Goal: Task Accomplishment & Management: Use online tool/utility

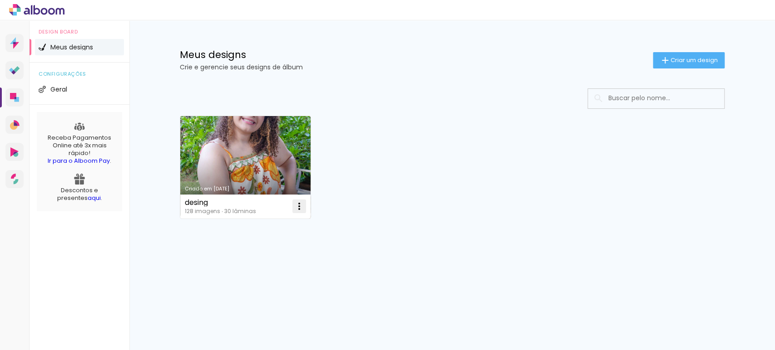
click at [300, 209] on iron-icon at bounding box center [299, 206] width 11 height 11
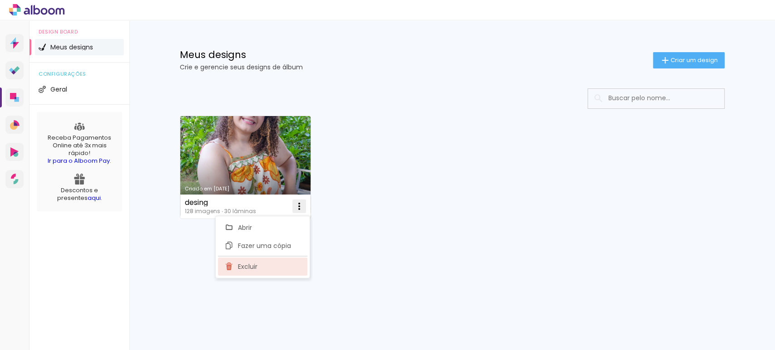
click at [242, 267] on span "Excluir" at bounding box center [248, 267] width 20 height 6
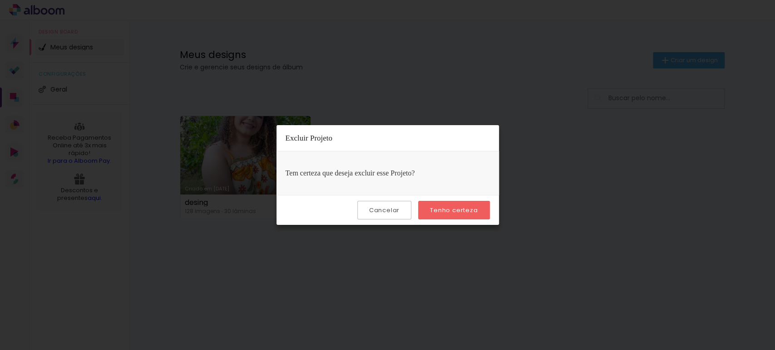
click at [0, 0] on slot "Tenho certeza" at bounding box center [0, 0] width 0 height 0
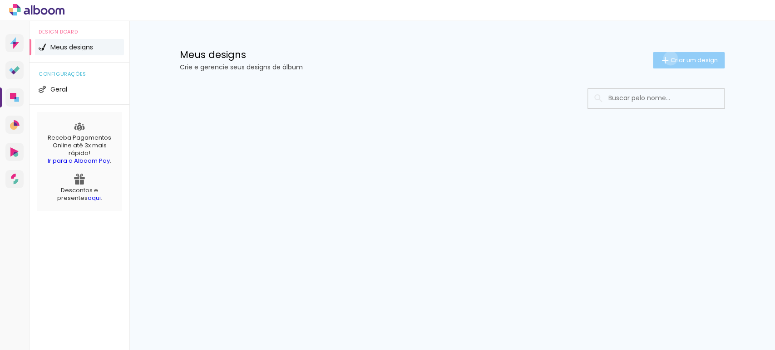
click at [670, 58] on span "Criar um design" at bounding box center [693, 60] width 47 height 6
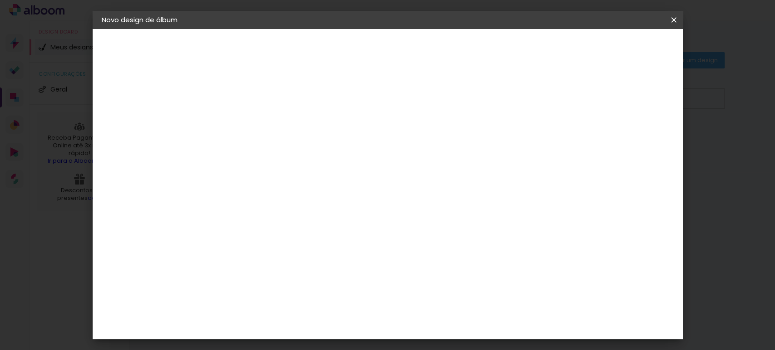
click at [250, 118] on input at bounding box center [250, 122] width 0 height 14
type input "clara"
type paper-input "clara"
click at [0, 0] on slot "Avançar" at bounding box center [0, 0] width 0 height 0
click at [0, 0] on slot "Tamanho Livre" at bounding box center [0, 0] width 0 height 0
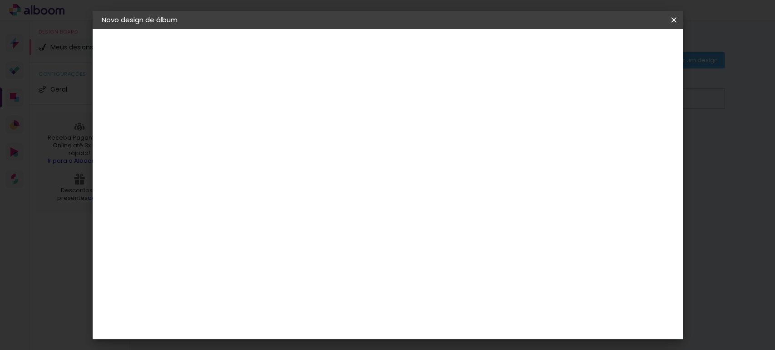
click at [420, 43] on paper-button "Avançar" at bounding box center [397, 47] width 44 height 15
drag, startPoint x: 232, startPoint y: 205, endPoint x: 215, endPoint y: 206, distance: 17.8
click at [215, 206] on input "30" at bounding box center [222, 208] width 24 height 14
type input "20"
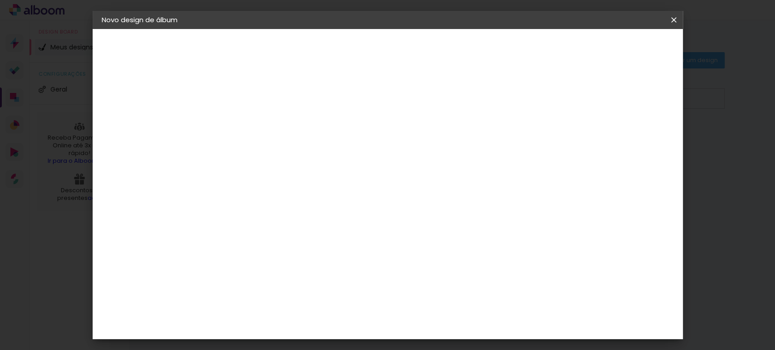
type paper-input "20"
drag, startPoint x: 447, startPoint y: 317, endPoint x: 432, endPoint y: 318, distance: 15.5
click at [432, 318] on input "60" at bounding box center [438, 319] width 24 height 14
type input "50"
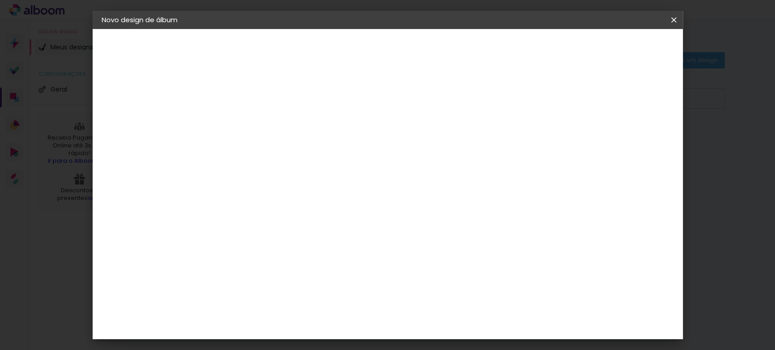
type paper-input "50"
click at [229, 220] on input "20" at bounding box center [222, 221] width 24 height 14
type input "25"
type paper-input "25"
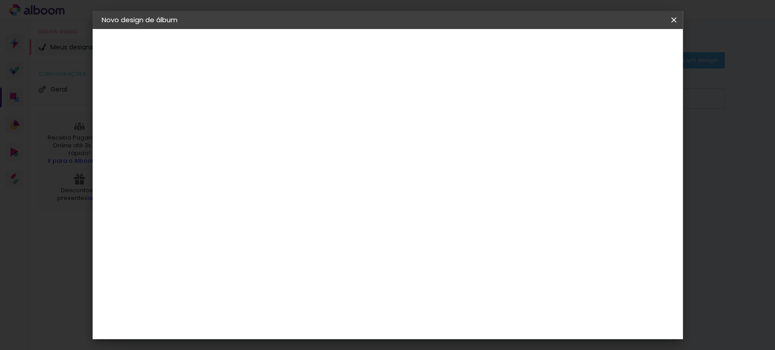
click at [616, 51] on span "Iniciar design" at bounding box center [595, 48] width 41 height 6
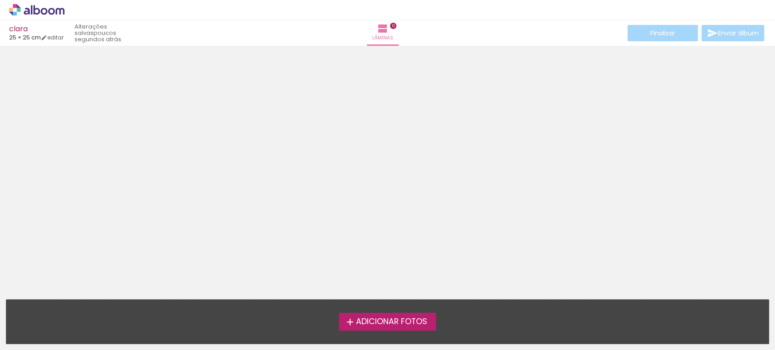
click at [396, 319] on span "Adicionar Fotos" at bounding box center [390, 322] width 71 height 8
click at [0, 0] on input "file" at bounding box center [0, 0] width 0 height 0
click at [387, 319] on span "Adicionar Fotos" at bounding box center [390, 322] width 71 height 8
click at [0, 0] on input "file" at bounding box center [0, 0] width 0 height 0
click at [398, 319] on span "Adicionar Fotos" at bounding box center [390, 322] width 71 height 8
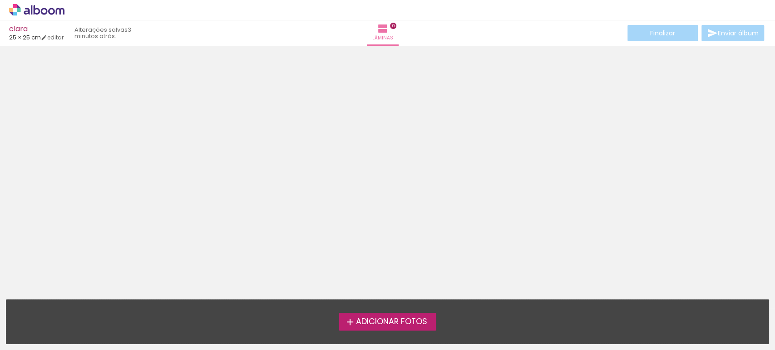
click at [0, 0] on input "file" at bounding box center [0, 0] width 0 height 0
click at [393, 321] on span "Adicionar Fotos" at bounding box center [390, 322] width 71 height 8
click at [0, 0] on input "file" at bounding box center [0, 0] width 0 height 0
click at [406, 318] on span "Adicionar Fotos" at bounding box center [390, 322] width 71 height 8
click at [0, 0] on input "file" at bounding box center [0, 0] width 0 height 0
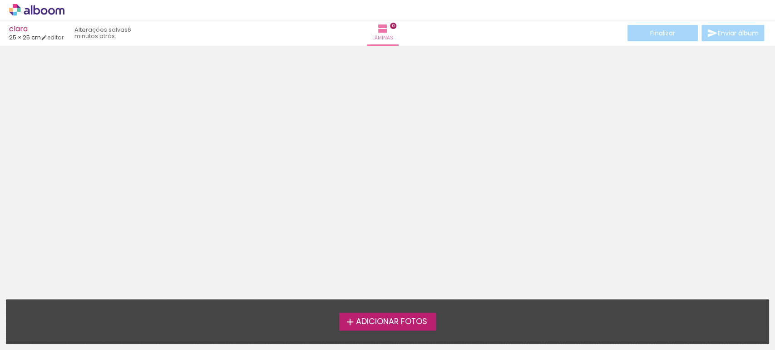
drag, startPoint x: 474, startPoint y: 66, endPoint x: 475, endPoint y: 60, distance: 5.9
click at [475, 61] on div at bounding box center [387, 169] width 775 height 241
click at [475, 64] on div at bounding box center [387, 169] width 775 height 241
click at [477, 63] on div at bounding box center [387, 169] width 775 height 241
click at [476, 61] on div at bounding box center [387, 169] width 775 height 241
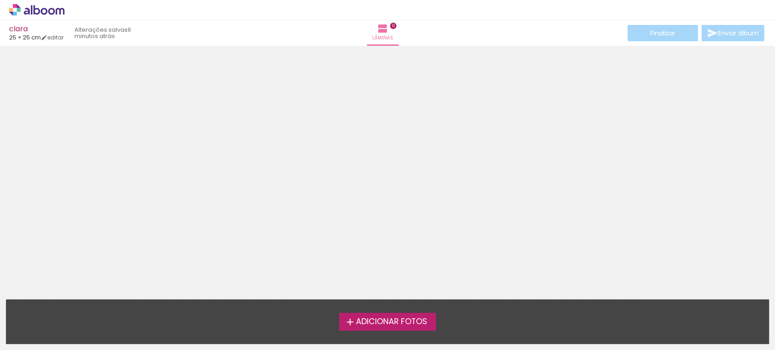
drag, startPoint x: 633, startPoint y: 85, endPoint x: 618, endPoint y: 88, distance: 15.7
click at [629, 87] on div at bounding box center [387, 169] width 775 height 241
click at [387, 319] on span "Adicionar Fotos" at bounding box center [390, 322] width 71 height 8
click at [0, 0] on input "file" at bounding box center [0, 0] width 0 height 0
click at [392, 325] on span "Adicionar Fotos" at bounding box center [390, 322] width 71 height 8
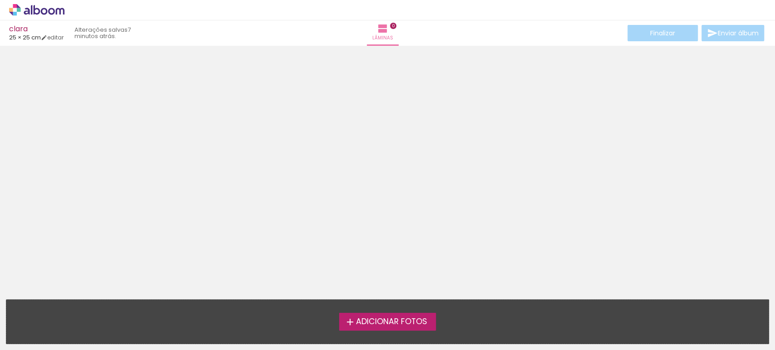
click at [0, 0] on input "file" at bounding box center [0, 0] width 0 height 0
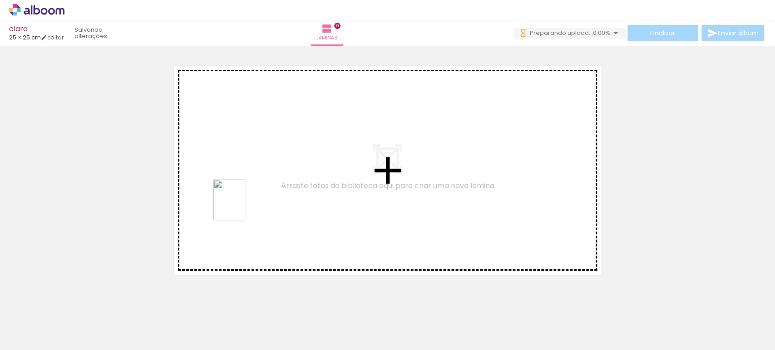
drag, startPoint x: 199, startPoint y: 329, endPoint x: 262, endPoint y: 304, distance: 67.3
click at [242, 207] on quentale-workspace at bounding box center [387, 175] width 775 height 350
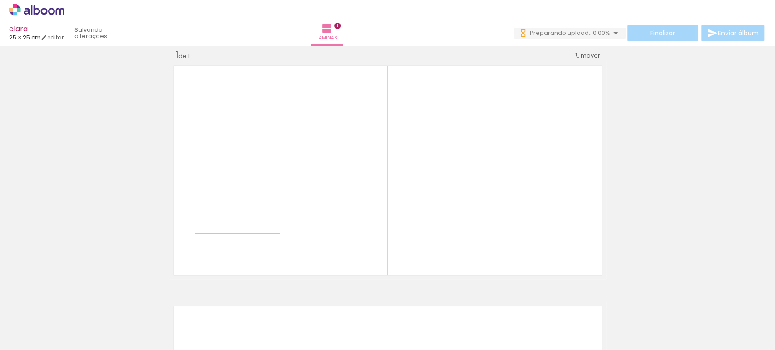
scroll to position [11, 0]
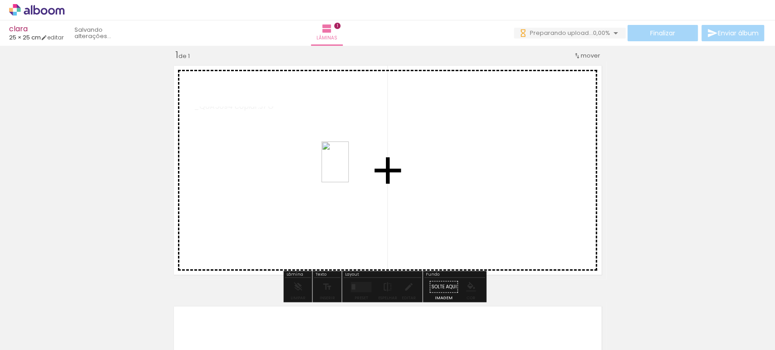
drag, startPoint x: 302, startPoint y: 329, endPoint x: 419, endPoint y: 274, distance: 129.1
click at [349, 169] on quentale-workspace at bounding box center [387, 175] width 775 height 350
drag, startPoint x: 456, startPoint y: 334, endPoint x: 559, endPoint y: 192, distance: 176.2
click at [559, 192] on quentale-workspace at bounding box center [387, 175] width 775 height 350
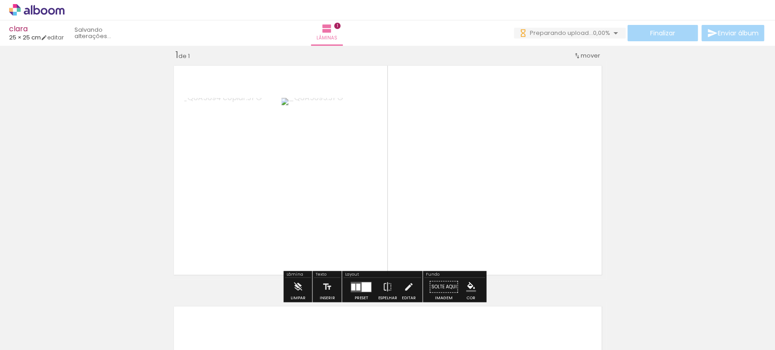
click at [765, 138] on div "Inserir lâmina 1 de 1" at bounding box center [387, 279] width 775 height 482
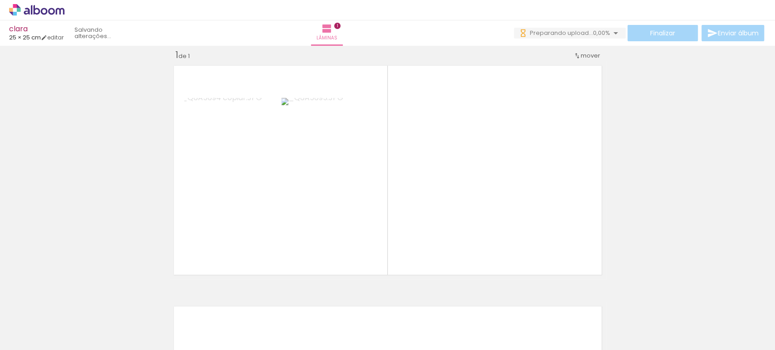
scroll to position [0, 0]
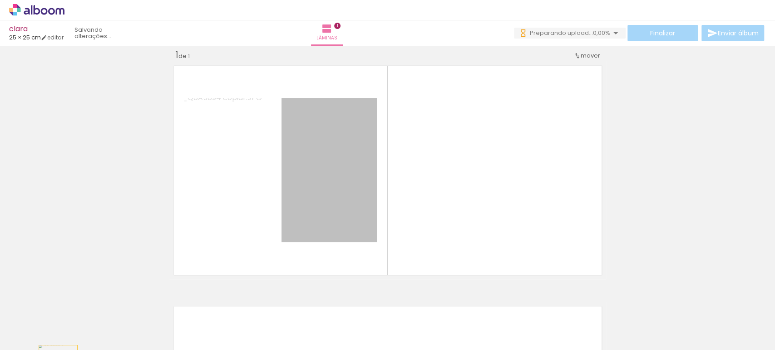
drag, startPoint x: 332, startPoint y: 192, endPoint x: 516, endPoint y: 281, distance: 205.4
click at [44, 350] on quentale-workspace at bounding box center [387, 175] width 775 height 350
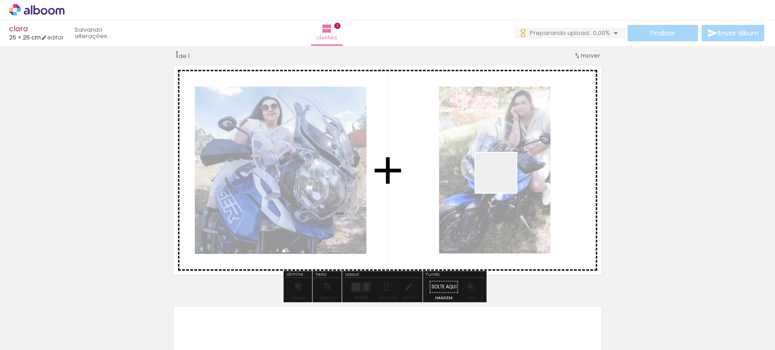
drag, startPoint x: 497, startPoint y: 328, endPoint x: 503, endPoint y: 179, distance: 148.5
click at [503, 179] on quentale-workspace at bounding box center [387, 175] width 775 height 350
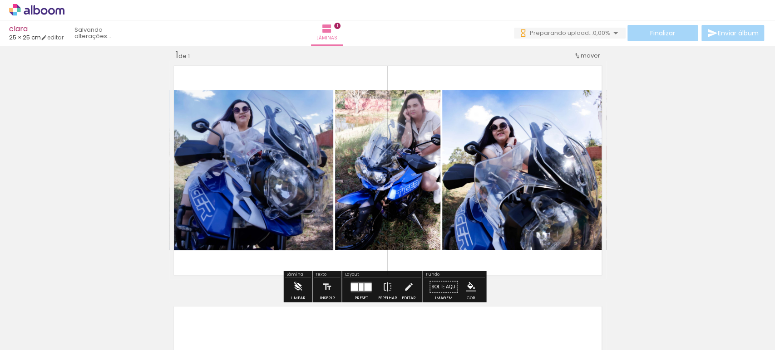
click at [295, 284] on iron-icon at bounding box center [298, 287] width 10 height 18
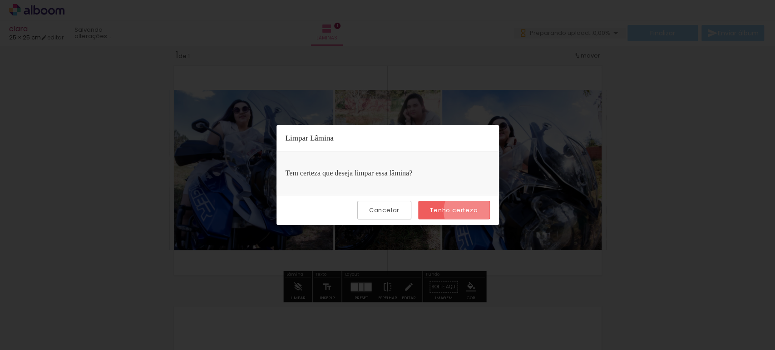
click at [0, 0] on slot "Tenho certeza" at bounding box center [0, 0] width 0 height 0
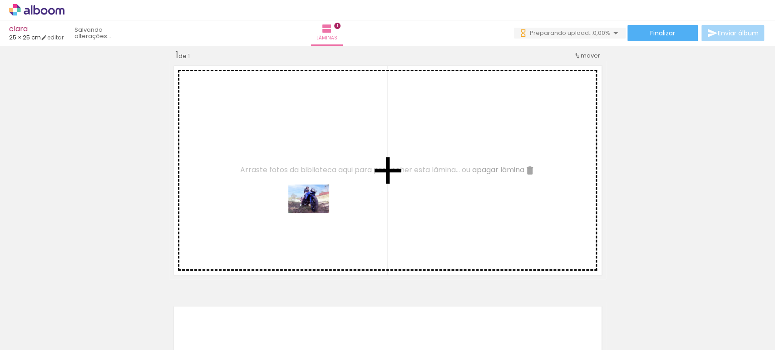
drag, startPoint x: 605, startPoint y: 329, endPoint x: 316, endPoint y: 207, distance: 313.0
click at [316, 207] on quentale-workspace at bounding box center [387, 175] width 775 height 350
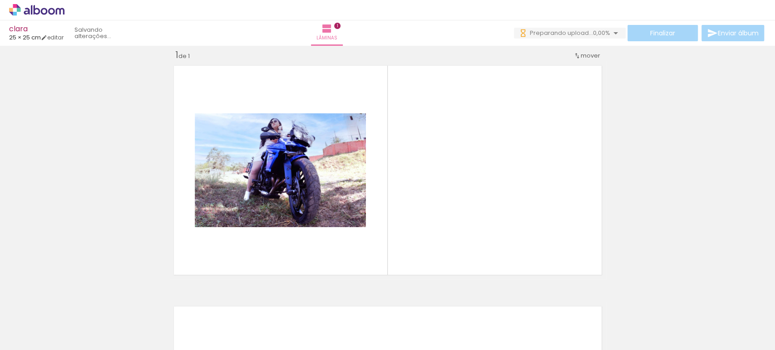
click at [111, 331] on div at bounding box center [90, 320] width 41 height 22
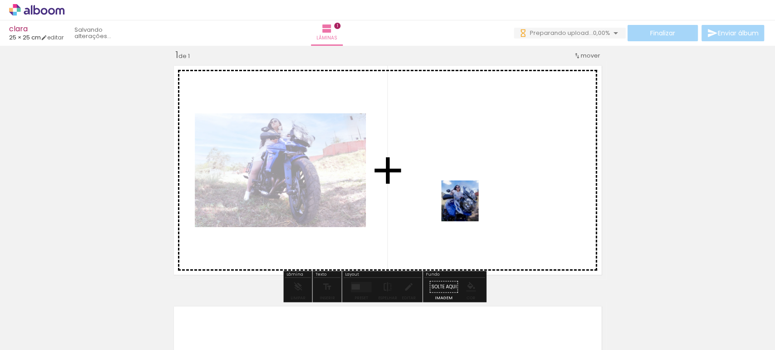
drag, startPoint x: 447, startPoint y: 330, endPoint x: 468, endPoint y: 208, distance: 124.4
click at [468, 208] on quentale-workspace at bounding box center [387, 175] width 775 height 350
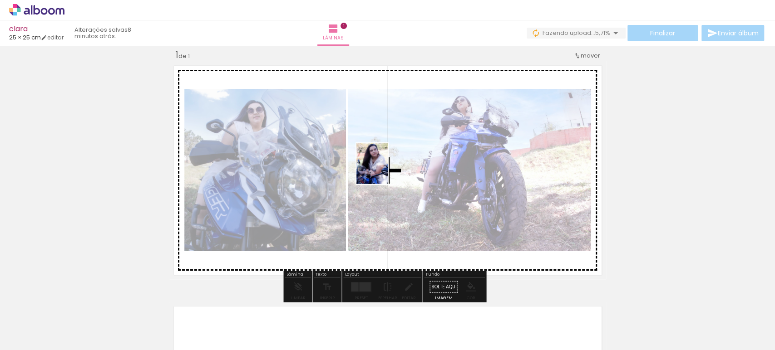
drag, startPoint x: 357, startPoint y: 334, endPoint x: 383, endPoint y: 171, distance: 165.9
click at [383, 171] on quentale-workspace at bounding box center [387, 175] width 775 height 350
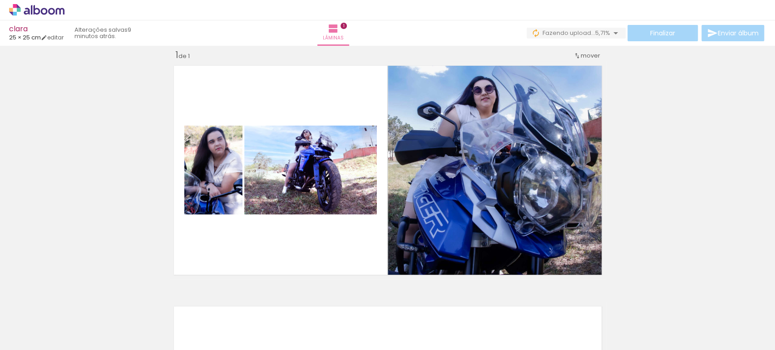
scroll to position [0, 415]
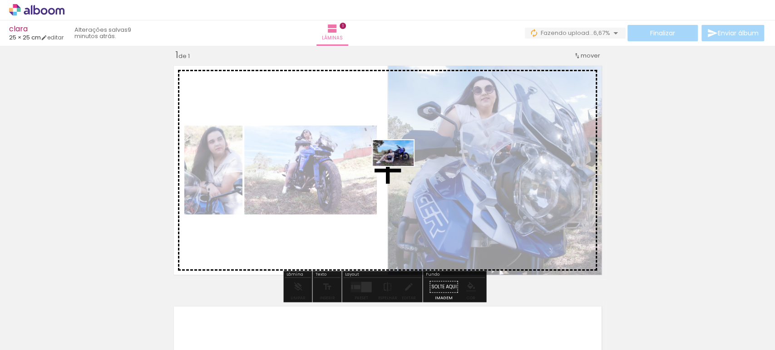
drag, startPoint x: 404, startPoint y: 329, endPoint x: 400, endPoint y: 167, distance: 162.1
click at [400, 167] on quentale-workspace at bounding box center [387, 175] width 775 height 350
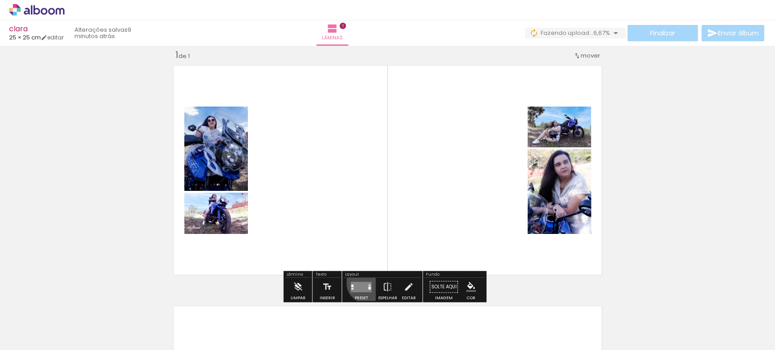
click at [365, 282] on quentale-layouter at bounding box center [360, 287] width 21 height 10
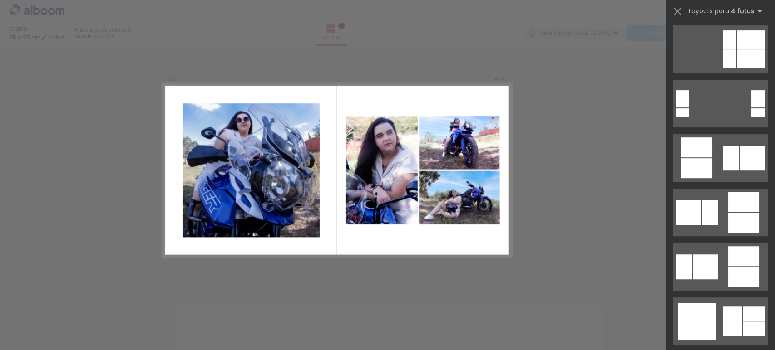
scroll to position [252, 0]
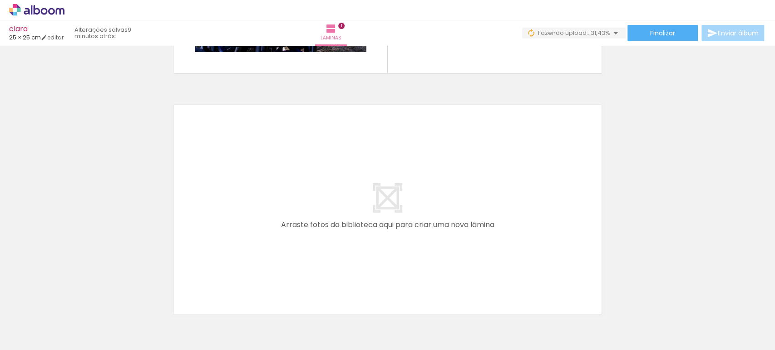
scroll to position [0, 793]
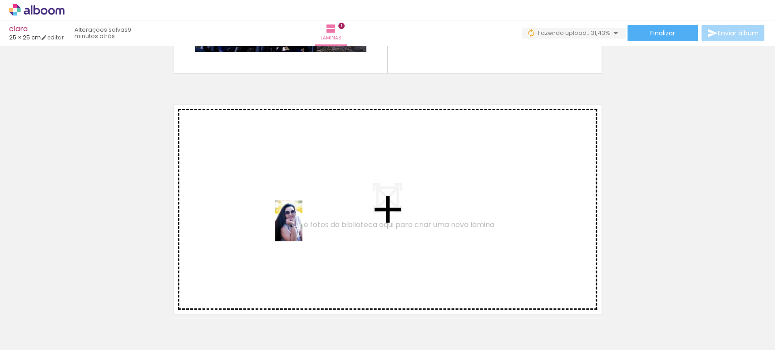
drag, startPoint x: 321, startPoint y: 328, endPoint x: 302, endPoint y: 227, distance: 102.0
click at [302, 227] on quentale-workspace at bounding box center [387, 175] width 775 height 350
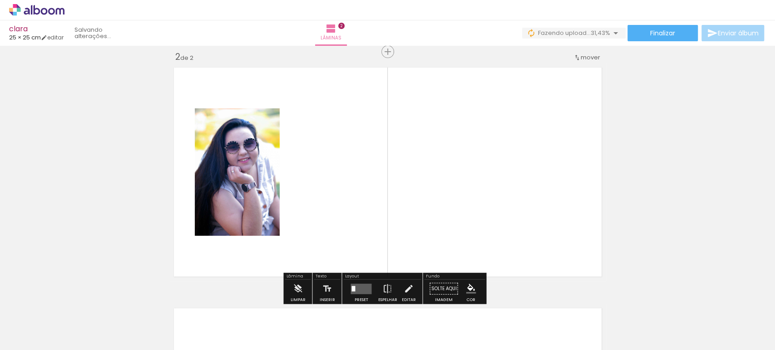
scroll to position [252, 0]
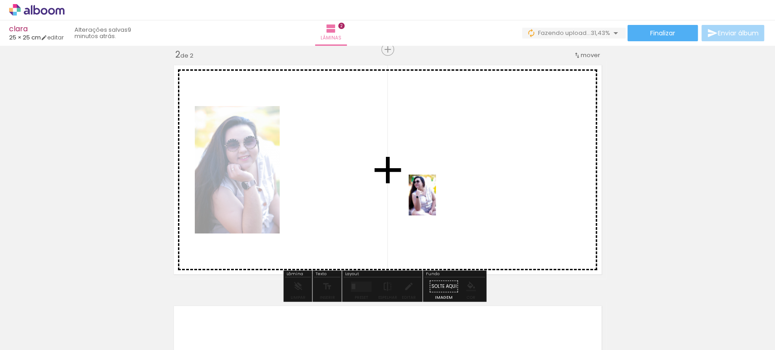
drag, startPoint x: 437, startPoint y: 327, endPoint x: 439, endPoint y: 188, distance: 139.3
click at [437, 190] on quentale-workspace at bounding box center [387, 175] width 775 height 350
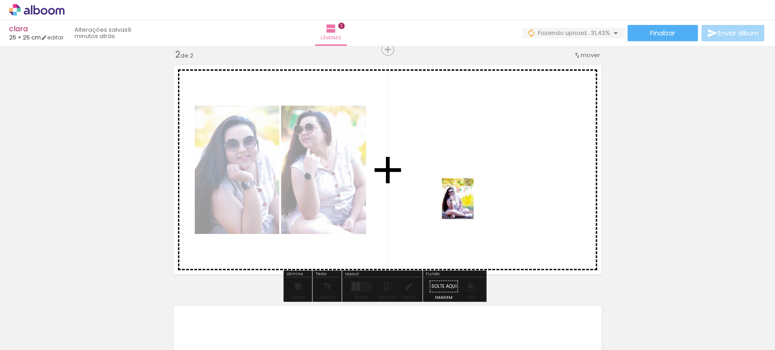
drag, startPoint x: 370, startPoint y: 330, endPoint x: 479, endPoint y: 182, distance: 184.4
click at [479, 181] on quentale-workspace at bounding box center [387, 175] width 775 height 350
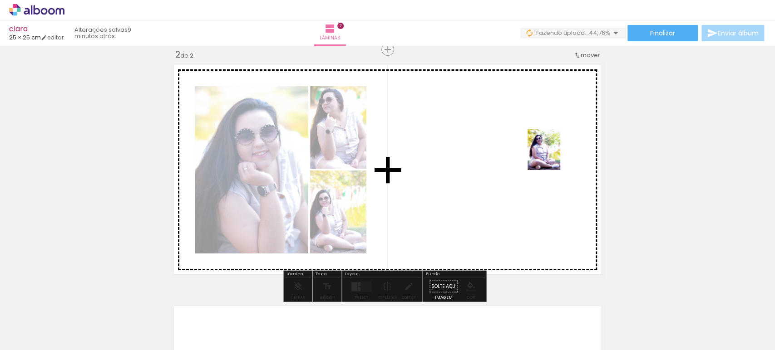
drag, startPoint x: 525, startPoint y: 326, endPoint x: 555, endPoint y: 157, distance: 171.8
click at [555, 157] on quentale-workspace at bounding box center [387, 175] width 775 height 350
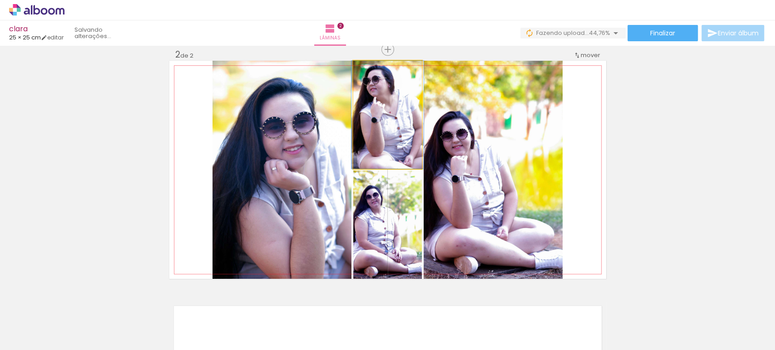
drag, startPoint x: 403, startPoint y: 127, endPoint x: 403, endPoint y: 136, distance: 9.1
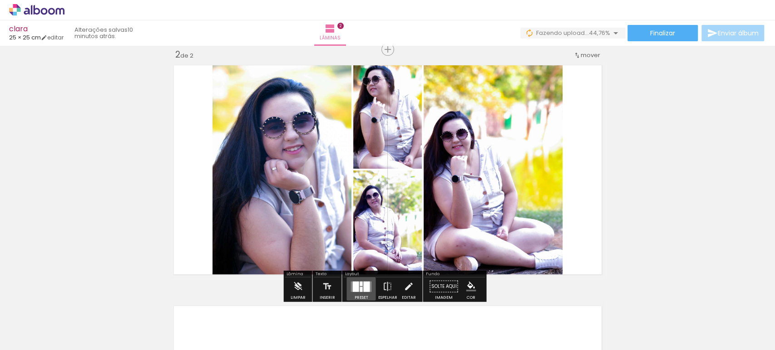
click at [363, 285] on div at bounding box center [366, 286] width 6 height 10
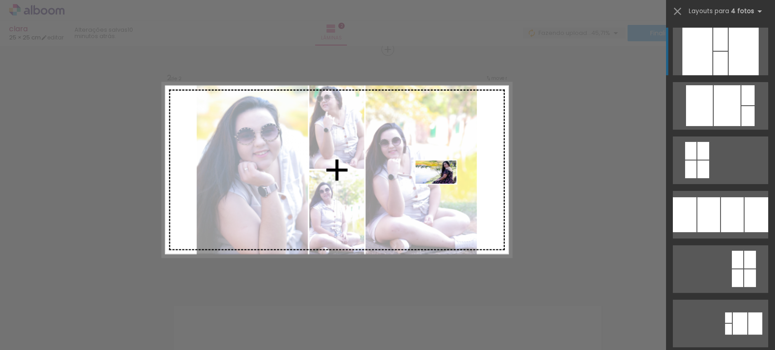
drag, startPoint x: 576, startPoint y: 324, endPoint x: 442, endPoint y: 188, distance: 190.6
click at [442, 188] on quentale-workspace at bounding box center [387, 175] width 775 height 350
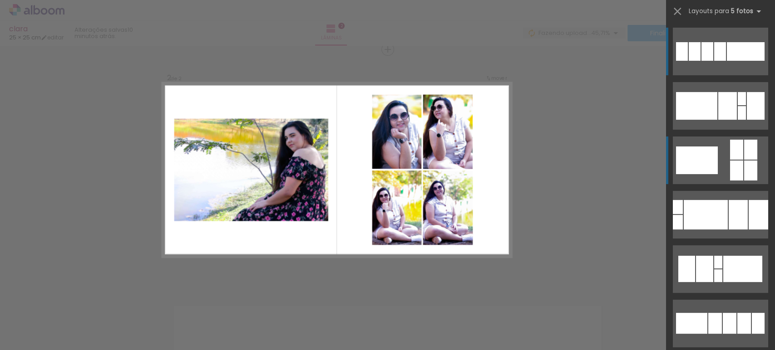
click at [726, 61] on div at bounding box center [720, 51] width 12 height 19
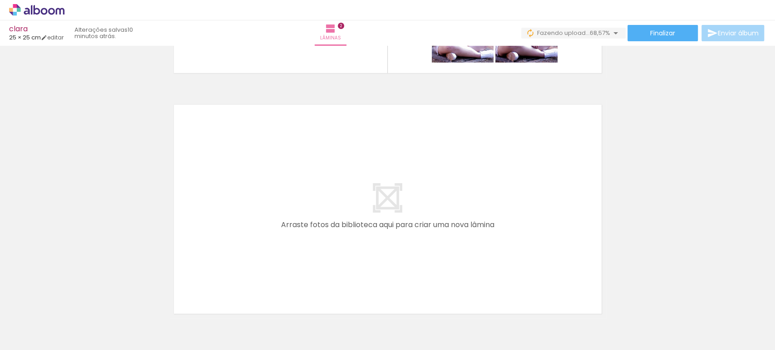
scroll to position [0, 1258]
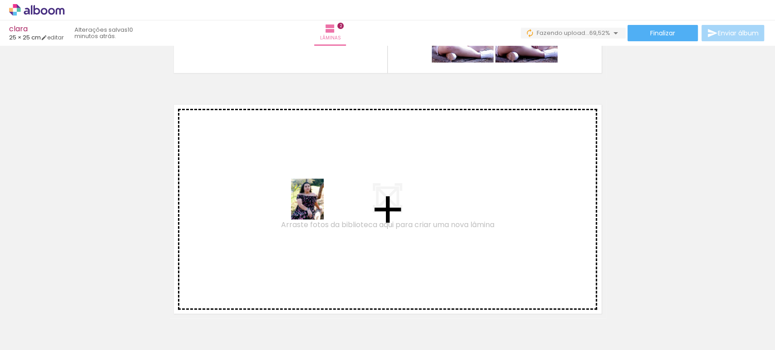
drag, startPoint x: 368, startPoint y: 330, endPoint x: 318, endPoint y: 206, distance: 133.8
click at [318, 206] on quentale-workspace at bounding box center [387, 175] width 775 height 350
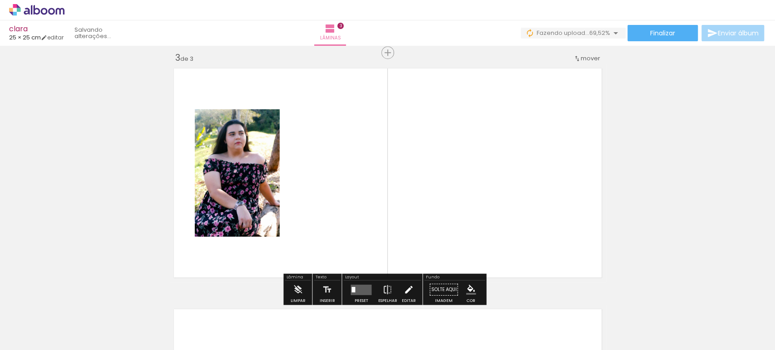
scroll to position [493, 0]
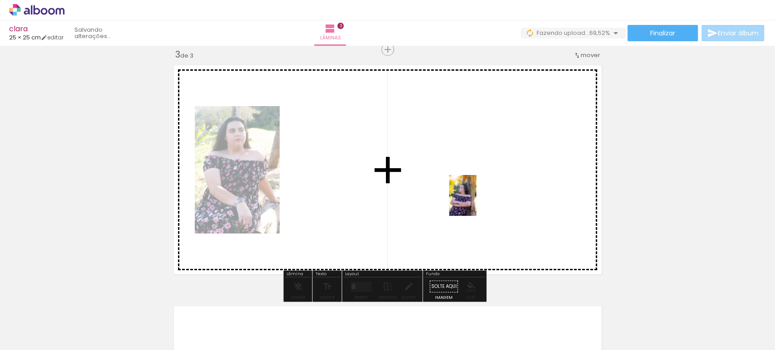
drag, startPoint x: 518, startPoint y: 335, endPoint x: 475, endPoint y: 200, distance: 141.5
click at [475, 200] on quentale-workspace at bounding box center [387, 175] width 775 height 350
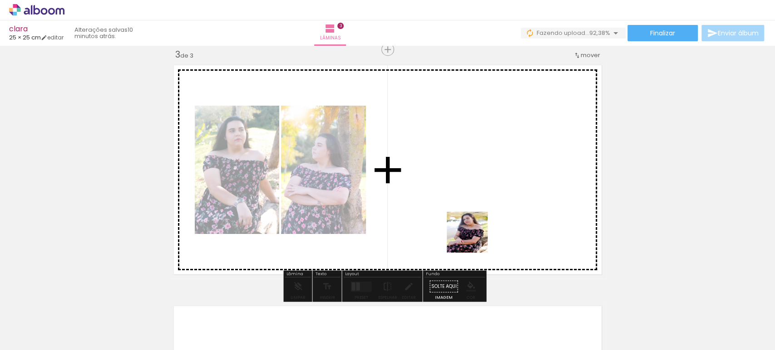
drag, startPoint x: 468, startPoint y: 331, endPoint x: 485, endPoint y: 172, distance: 160.6
click at [485, 172] on quentale-workspace at bounding box center [387, 175] width 775 height 350
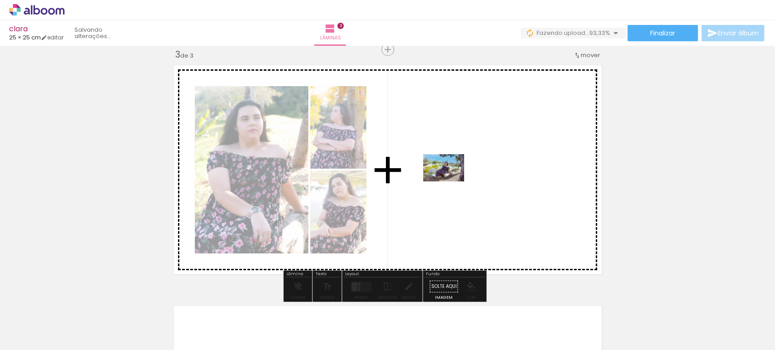
drag, startPoint x: 215, startPoint y: 322, endPoint x: 451, endPoint y: 181, distance: 275.6
click at [451, 181] on quentale-workspace at bounding box center [387, 175] width 775 height 350
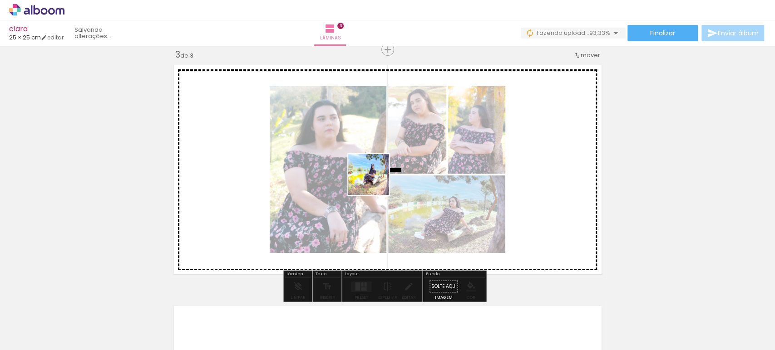
drag, startPoint x: 156, startPoint y: 324, endPoint x: 395, endPoint y: 177, distance: 280.3
click at [395, 177] on quentale-workspace at bounding box center [387, 175] width 775 height 350
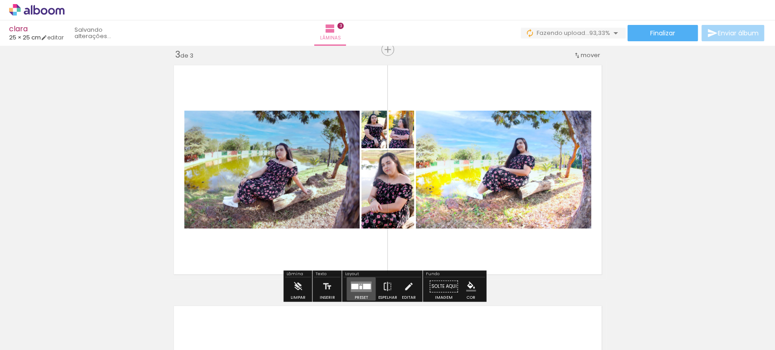
click at [362, 282] on quentale-layouter at bounding box center [360, 286] width 21 height 10
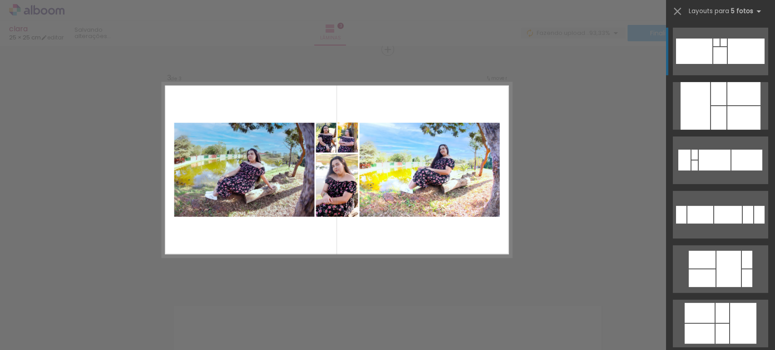
click at [365, 201] on quentale-photo at bounding box center [429, 170] width 140 height 94
click at [635, 222] on div "Confirmar Cancelar" at bounding box center [387, 46] width 775 height 986
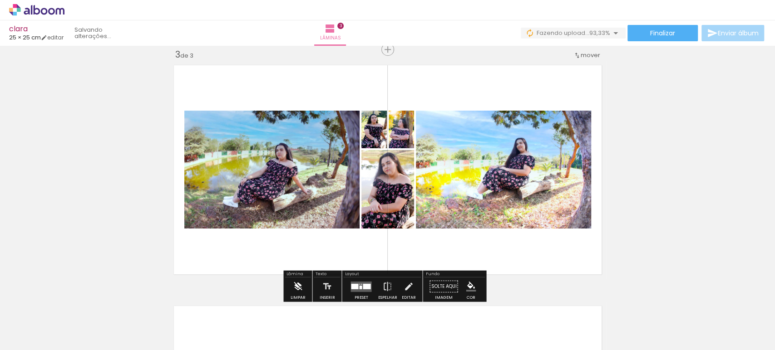
click at [295, 283] on iron-icon at bounding box center [298, 287] width 10 height 18
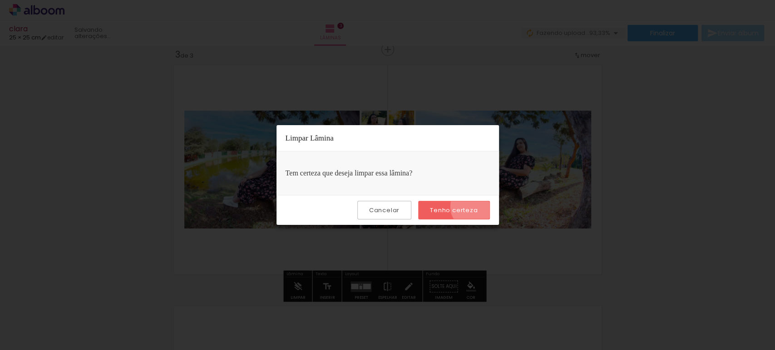
click at [0, 0] on slot "Tenho certeza" at bounding box center [0, 0] width 0 height 0
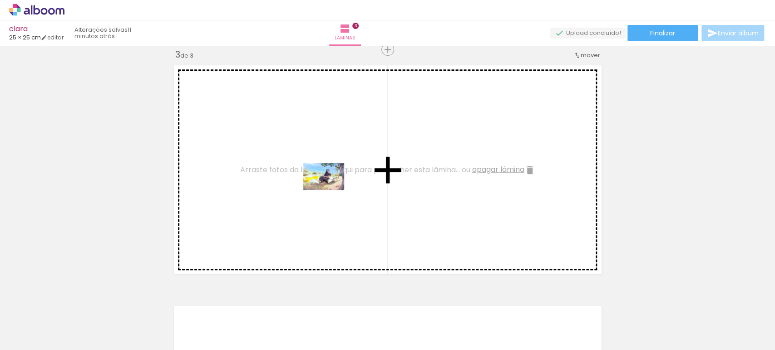
drag, startPoint x: 161, startPoint y: 322, endPoint x: 330, endPoint y: 190, distance: 215.3
click at [330, 190] on quentale-workspace at bounding box center [387, 175] width 775 height 350
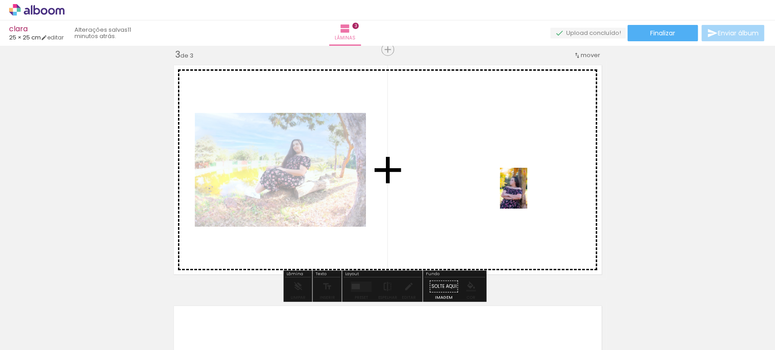
drag, startPoint x: 502, startPoint y: 333, endPoint x: 528, endPoint y: 195, distance: 140.9
click at [527, 195] on quentale-workspace at bounding box center [387, 175] width 775 height 350
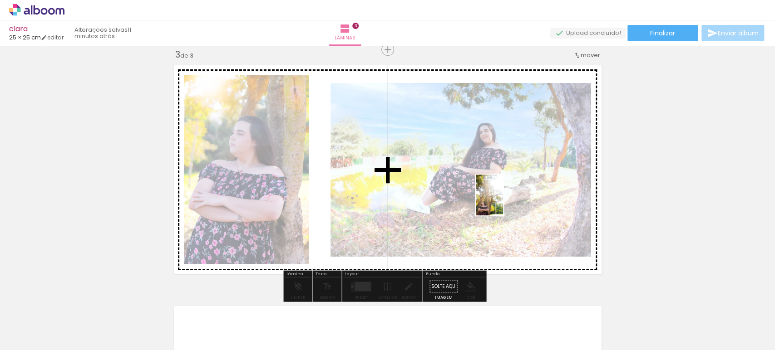
drag, startPoint x: 566, startPoint y: 333, endPoint x: 503, endPoint y: 202, distance: 145.5
click at [503, 202] on quentale-workspace at bounding box center [387, 175] width 775 height 350
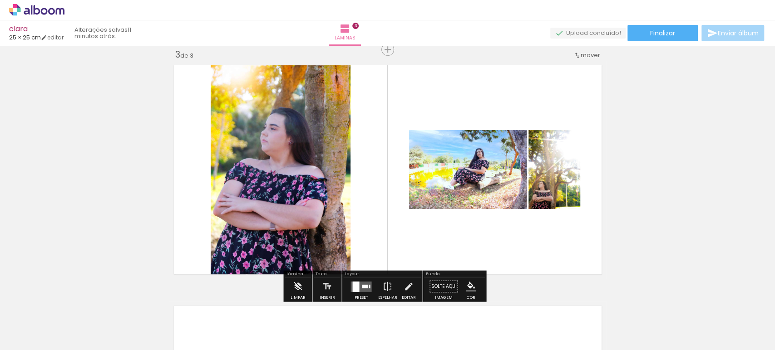
click at [363, 286] on div at bounding box center [365, 287] width 6 height 4
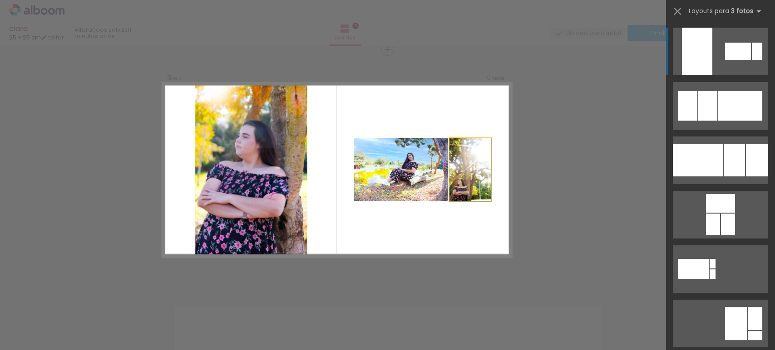
click at [455, 162] on quentale-photo at bounding box center [469, 169] width 41 height 63
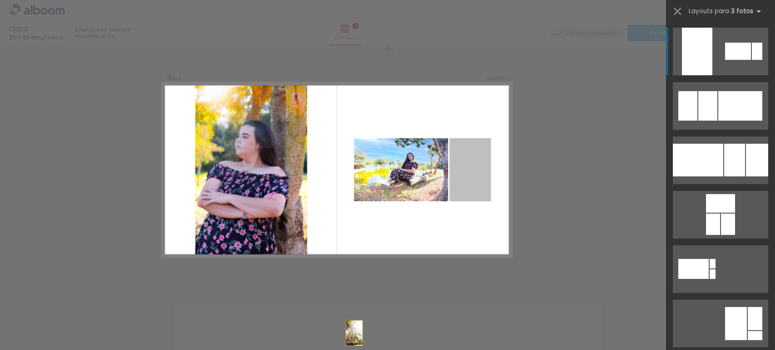
drag, startPoint x: 455, startPoint y: 161, endPoint x: 260, endPoint y: 372, distance: 286.8
click at [260, 350] on html "link( href="../../bower_components/polymer/polymer.html" rel="import" ) picture…" at bounding box center [387, 175] width 775 height 350
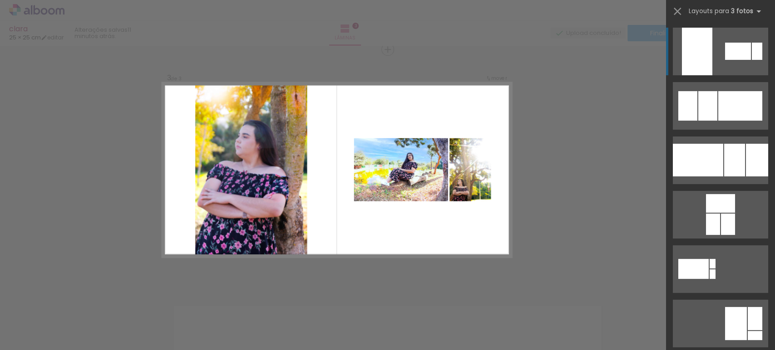
click at [409, 244] on quentale-layouter at bounding box center [336, 170] width 349 height 175
drag, startPoint x: 613, startPoint y: 204, endPoint x: 588, endPoint y: 206, distance: 25.0
click at [612, 203] on div "Confirmar Cancelar" at bounding box center [387, 46] width 775 height 986
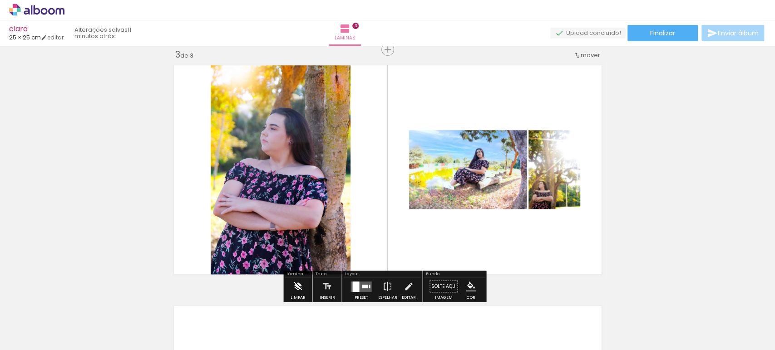
click at [296, 284] on iron-icon at bounding box center [298, 287] width 10 height 18
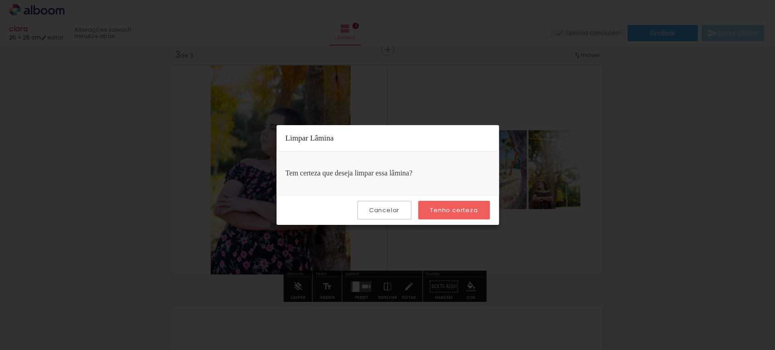
click at [458, 201] on div "Cancelar Tenho certeza" at bounding box center [387, 210] width 222 height 30
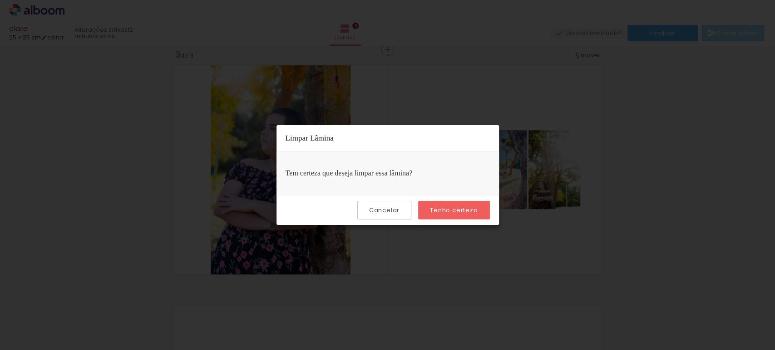
click at [462, 196] on div "Cancelar Tenho certeza" at bounding box center [387, 210] width 222 height 30
click at [0, 0] on slot "Tenho certeza" at bounding box center [0, 0] width 0 height 0
click at [466, 202] on paper-button "Tenho certeza" at bounding box center [453, 210] width 71 height 19
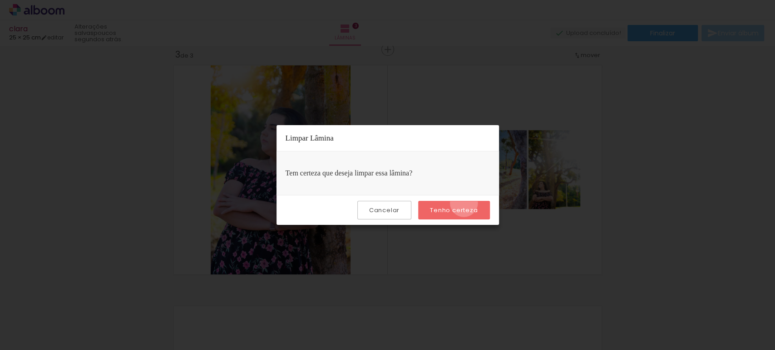
click at [465, 203] on paper-button "Tenho certeza" at bounding box center [453, 210] width 71 height 19
click at [464, 203] on paper-button "Tenho certeza" at bounding box center [453, 210] width 71 height 19
click at [0, 0] on slot "Cancelar" at bounding box center [0, 0] width 0 height 0
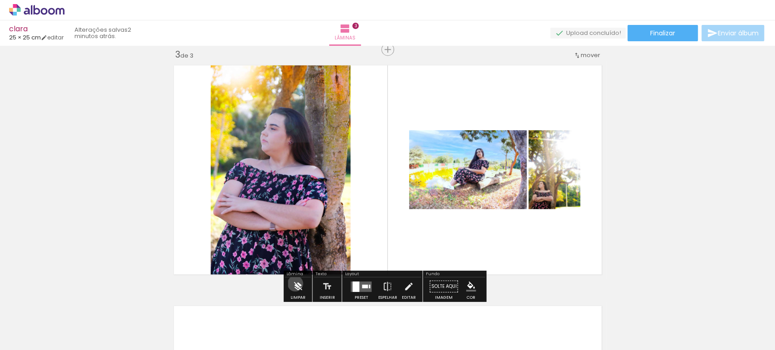
click at [296, 284] on iron-icon at bounding box center [298, 287] width 10 height 18
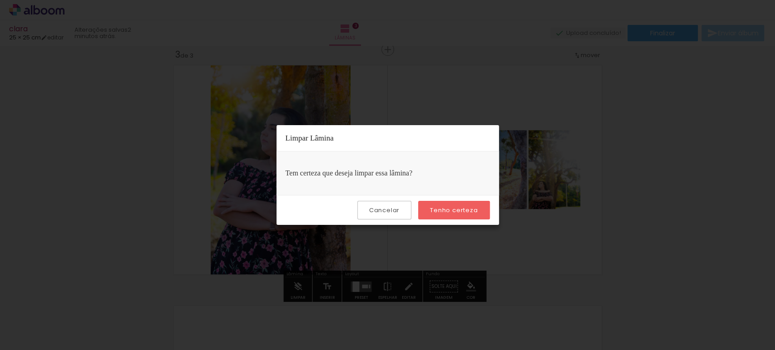
click at [0, 0] on slot "Tenho certeza" at bounding box center [0, 0] width 0 height 0
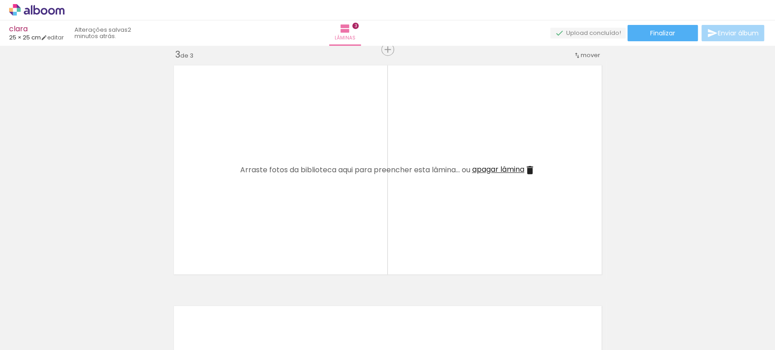
scroll to position [0, 1519]
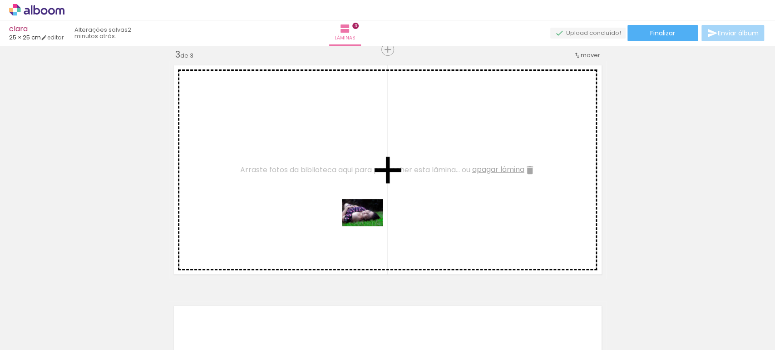
drag, startPoint x: 462, startPoint y: 329, endPoint x: 369, endPoint y: 226, distance: 137.8
click at [369, 226] on quentale-workspace at bounding box center [387, 175] width 775 height 350
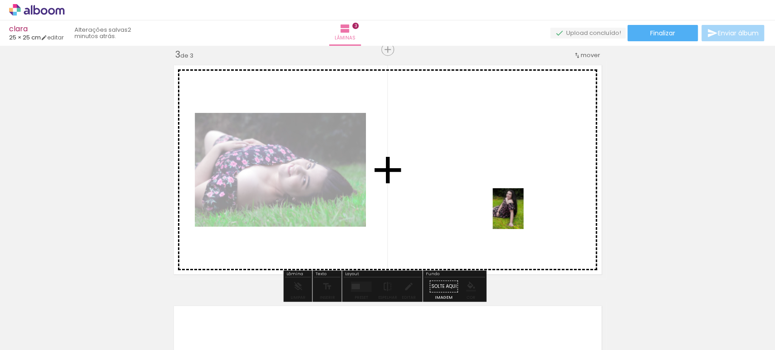
drag, startPoint x: 557, startPoint y: 331, endPoint x: 520, endPoint y: 216, distance: 121.6
click at [520, 216] on quentale-workspace at bounding box center [387, 175] width 775 height 350
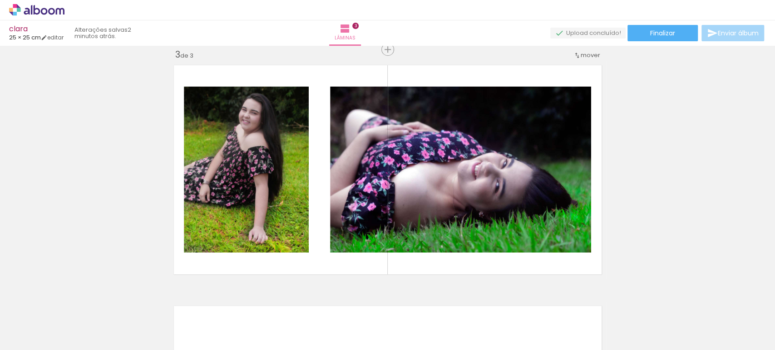
scroll to position [0, 1875]
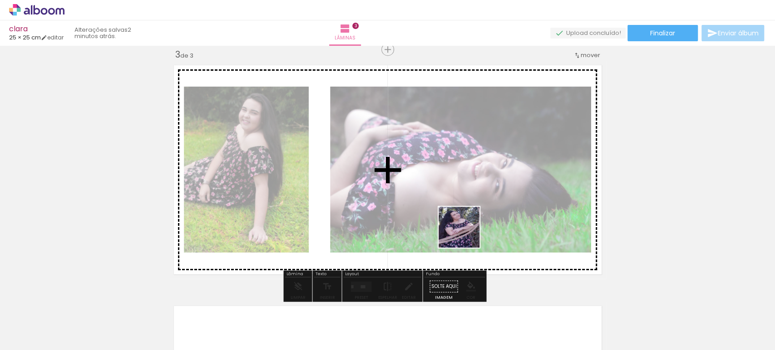
drag, startPoint x: 563, startPoint y: 333, endPoint x: 364, endPoint y: 174, distance: 254.4
click at [365, 173] on quentale-workspace at bounding box center [387, 175] width 775 height 350
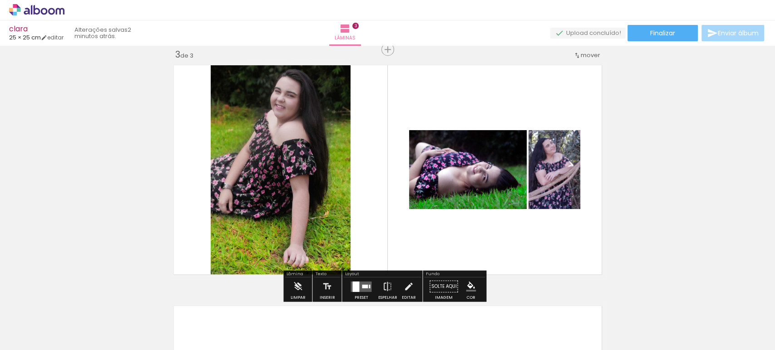
click at [361, 281] on quentale-layouter at bounding box center [360, 286] width 21 height 10
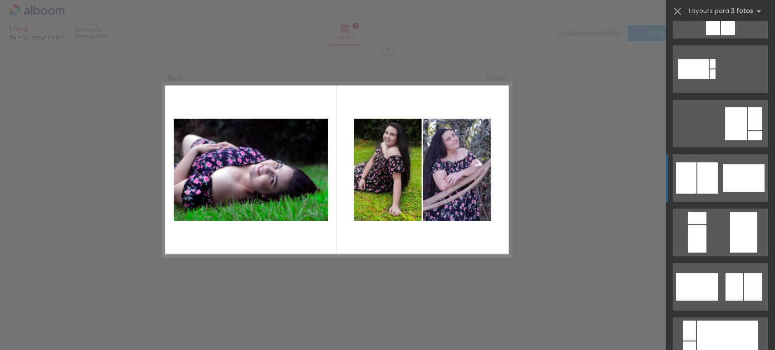
scroll to position [202, 0]
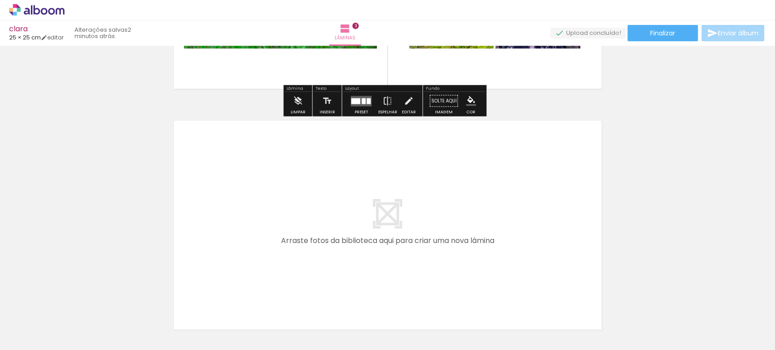
scroll to position [695, 0]
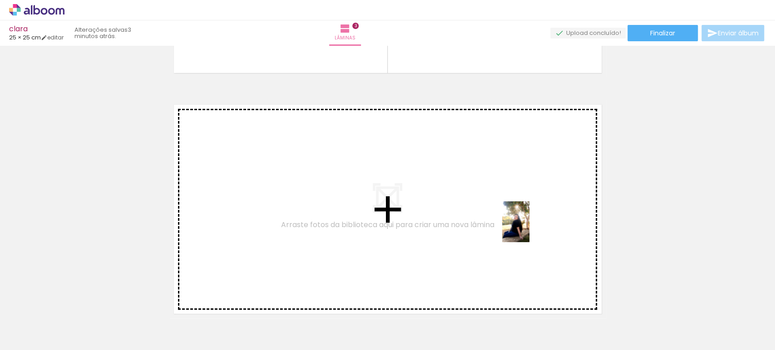
drag, startPoint x: 610, startPoint y: 328, endPoint x: 529, endPoint y: 229, distance: 128.0
click at [529, 229] on quentale-workspace at bounding box center [387, 175] width 775 height 350
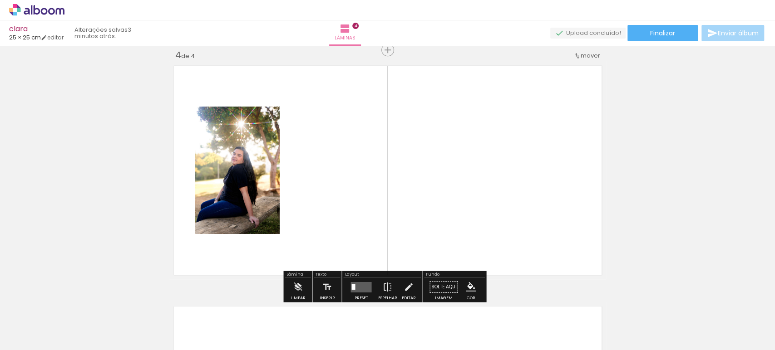
scroll to position [734, 0]
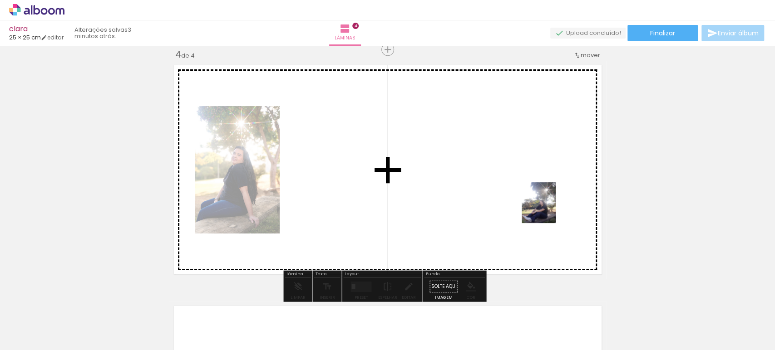
drag, startPoint x: 708, startPoint y: 337, endPoint x: 537, endPoint y: 202, distance: 217.2
click at [537, 202] on quentale-workspace at bounding box center [387, 175] width 775 height 350
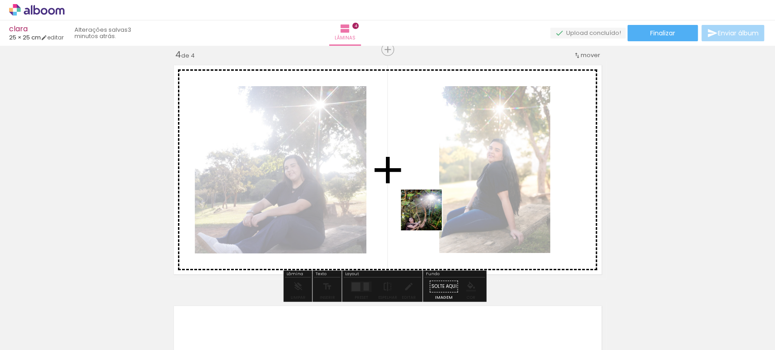
drag, startPoint x: 500, startPoint y: 329, endPoint x: 425, endPoint y: 209, distance: 141.7
click at [425, 209] on quentale-workspace at bounding box center [387, 175] width 775 height 350
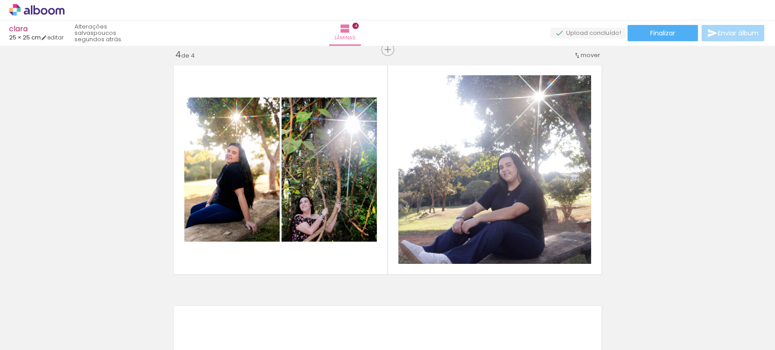
scroll to position [0, 2024]
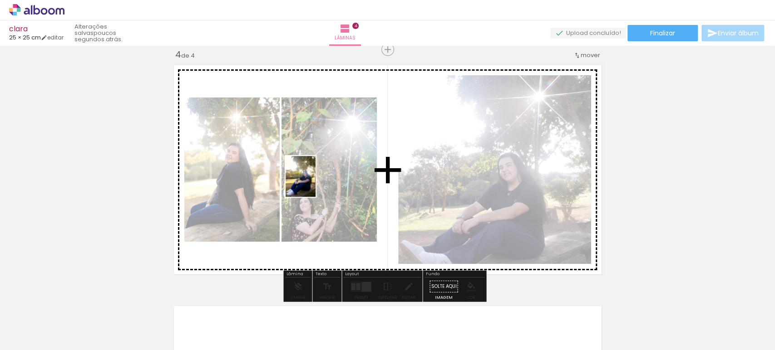
drag, startPoint x: 612, startPoint y: 317, endPoint x: 313, endPoint y: 183, distance: 327.9
click at [313, 183] on quentale-workspace at bounding box center [387, 175] width 775 height 350
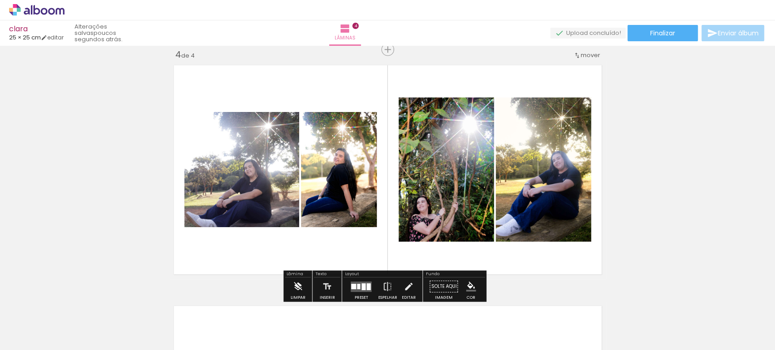
click at [297, 286] on iron-icon at bounding box center [298, 287] width 10 height 18
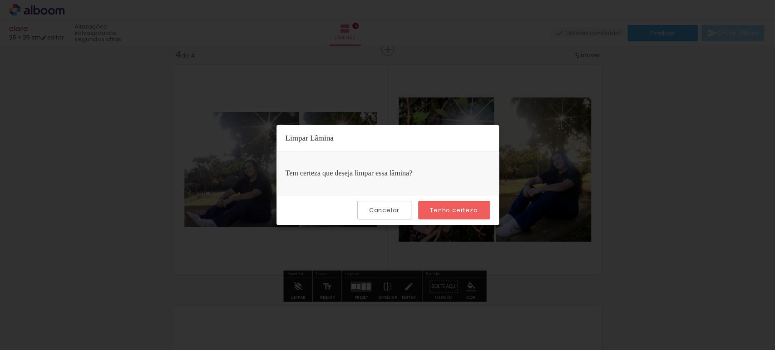
click at [0, 0] on slot "Tenho certeza" at bounding box center [0, 0] width 0 height 0
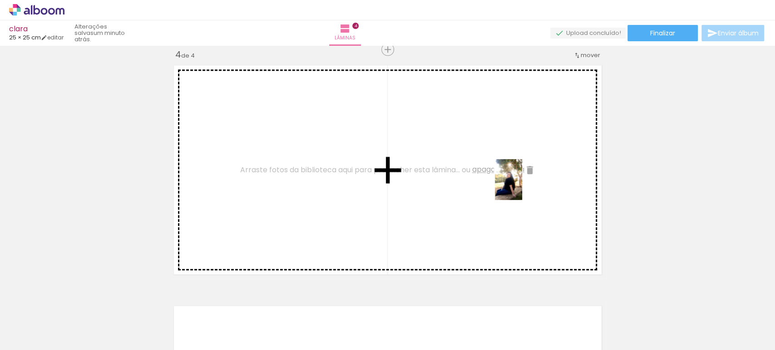
drag, startPoint x: 466, startPoint y: 329, endPoint x: 523, endPoint y: 186, distance: 154.4
click at [522, 187] on quentale-workspace at bounding box center [387, 175] width 775 height 350
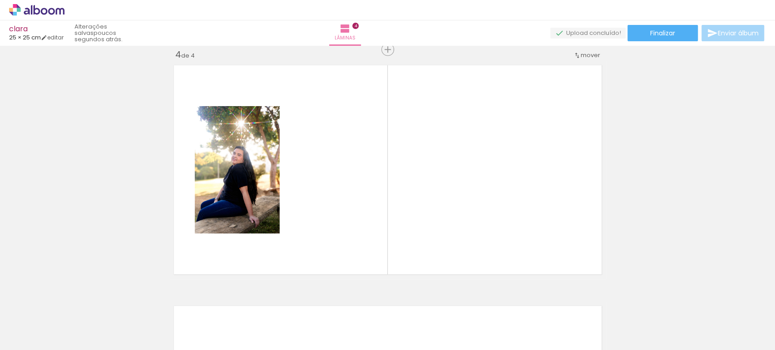
scroll to position [0, 1531]
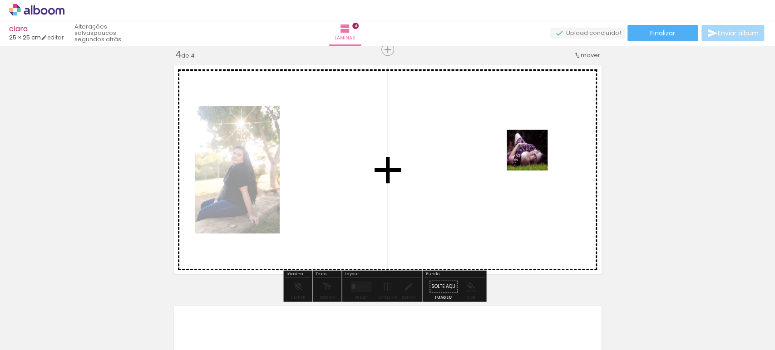
drag, startPoint x: 498, startPoint y: 322, endPoint x: 454, endPoint y: 295, distance: 51.9
click at [534, 159] on quentale-workspace at bounding box center [387, 175] width 775 height 350
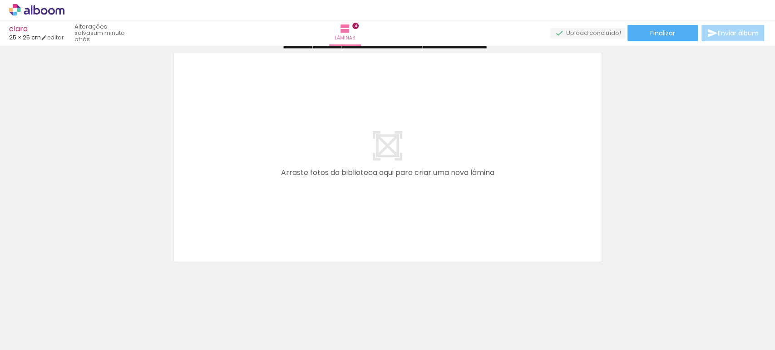
scroll to position [992, 0]
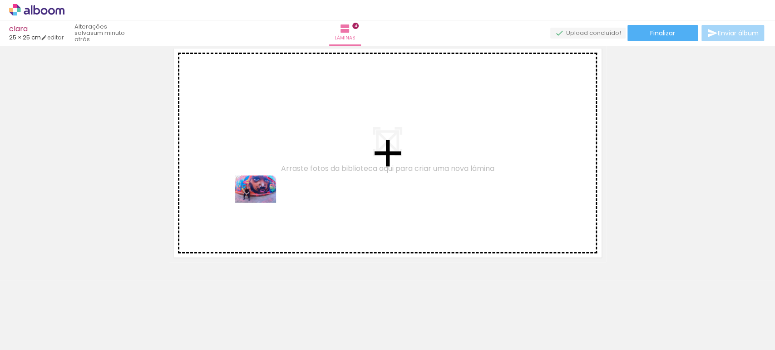
drag, startPoint x: 228, startPoint y: 324, endPoint x: 270, endPoint y: 217, distance: 114.5
click at [263, 203] on quentale-workspace at bounding box center [387, 175] width 775 height 350
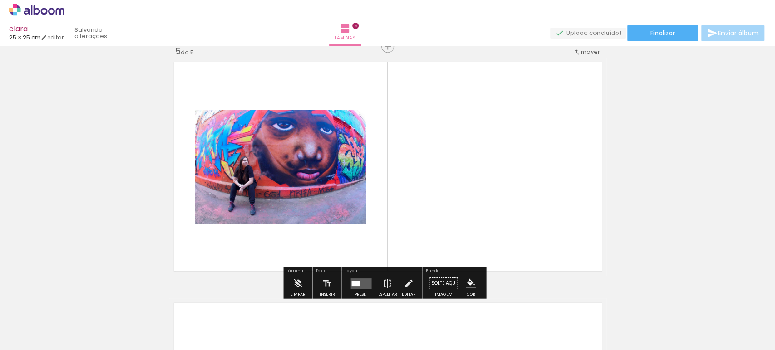
scroll to position [975, 0]
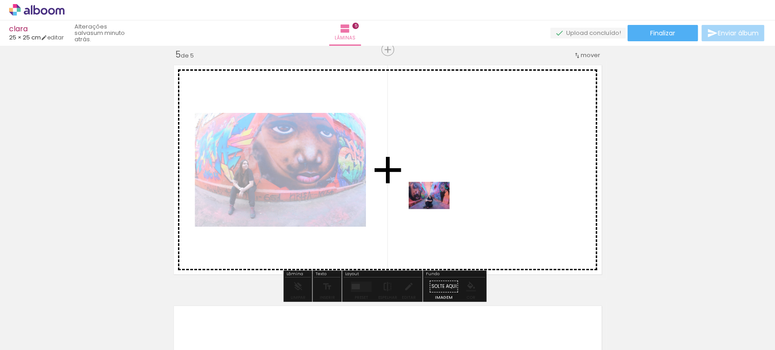
drag, startPoint x: 329, startPoint y: 332, endPoint x: 436, endPoint y: 209, distance: 162.5
click at [436, 209] on quentale-workspace at bounding box center [387, 175] width 775 height 350
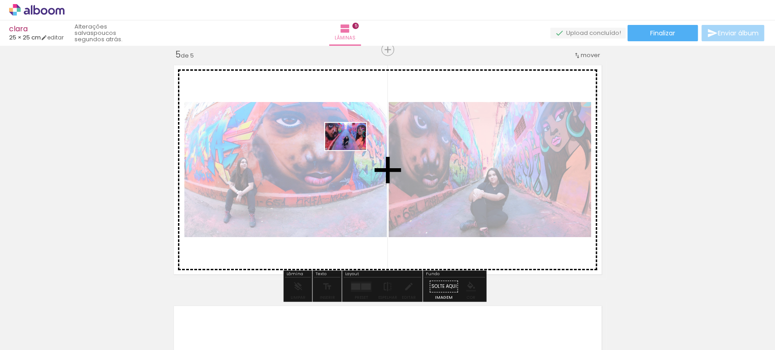
drag, startPoint x: 379, startPoint y: 322, endPoint x: 354, endPoint y: 152, distance: 171.5
click at [353, 151] on quentale-workspace at bounding box center [387, 175] width 775 height 350
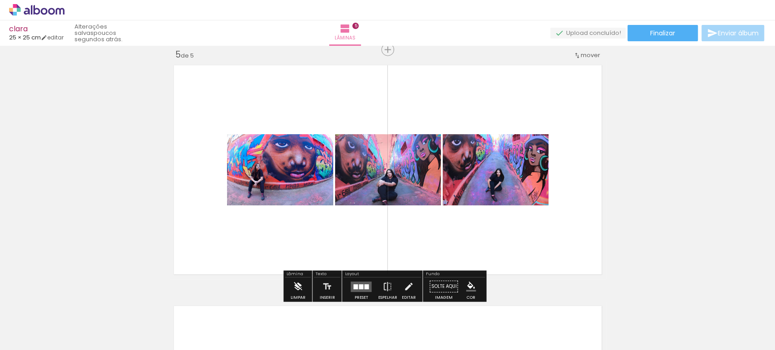
click at [295, 282] on iron-icon at bounding box center [298, 287] width 10 height 18
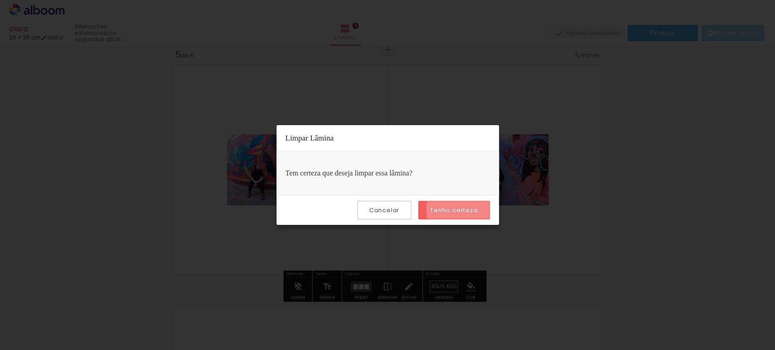
click at [0, 0] on slot "Tenho certeza" at bounding box center [0, 0] width 0 height 0
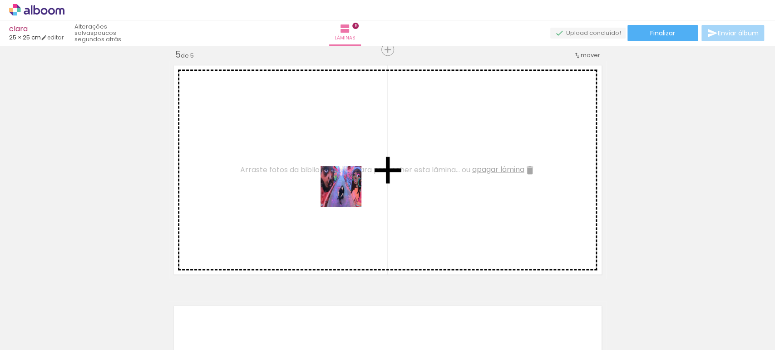
drag, startPoint x: 369, startPoint y: 324, endPoint x: 348, endPoint y: 193, distance: 133.3
click at [348, 193] on quentale-workspace at bounding box center [387, 175] width 775 height 350
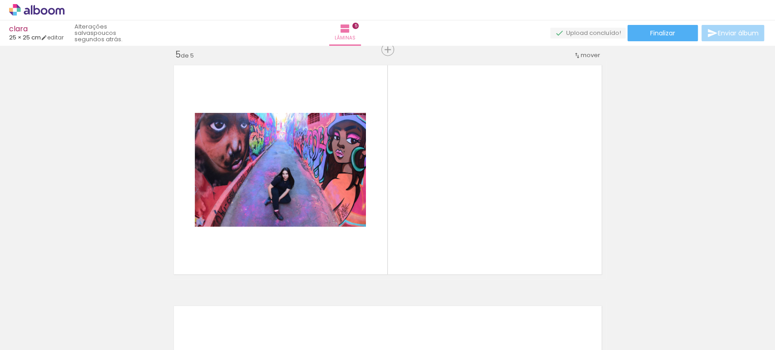
scroll to position [0, 2851]
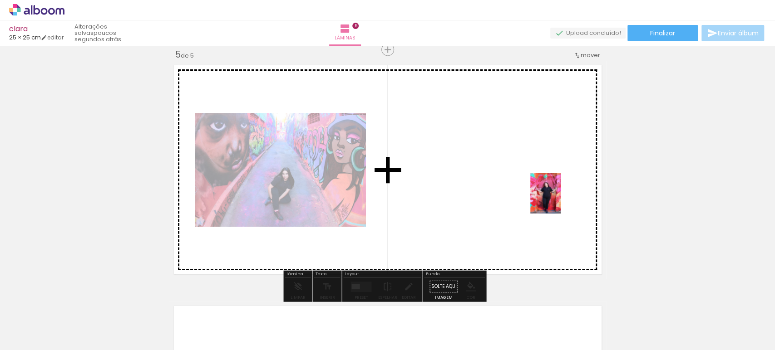
drag, startPoint x: 396, startPoint y: 327, endPoint x: 557, endPoint y: 200, distance: 205.5
click at [557, 200] on quentale-workspace at bounding box center [387, 175] width 775 height 350
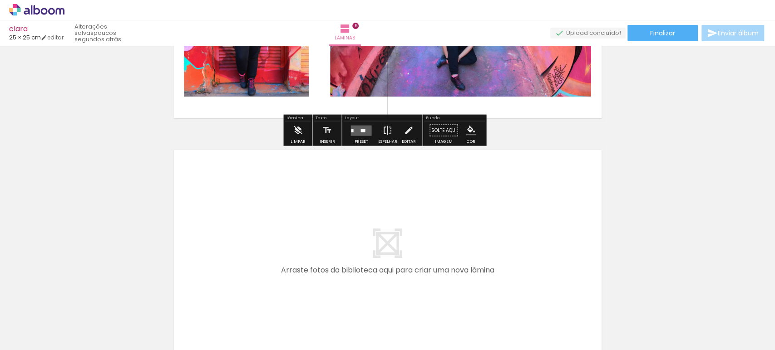
scroll to position [1227, 0]
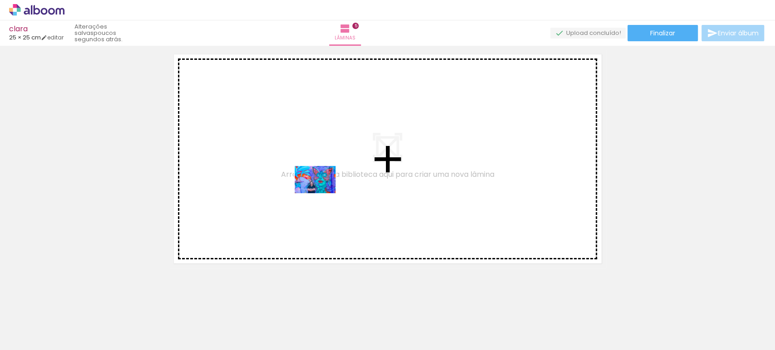
drag, startPoint x: 515, startPoint y: 329, endPoint x: 322, endPoint y: 192, distance: 236.1
click at [322, 192] on quentale-workspace at bounding box center [387, 175] width 775 height 350
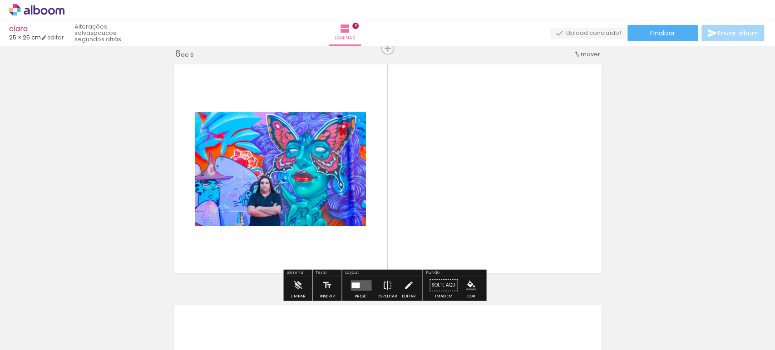
scroll to position [1216, 0]
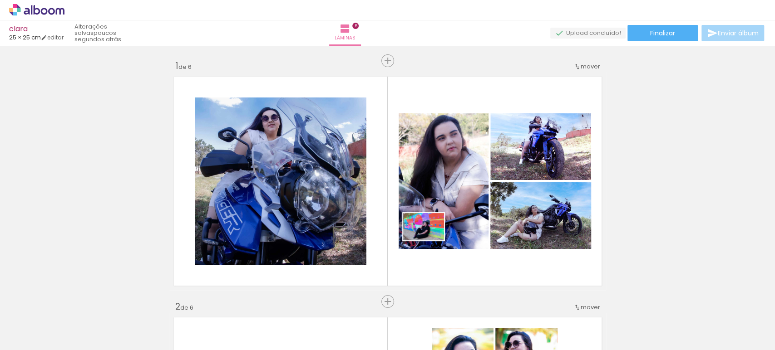
scroll to position [0, 3239]
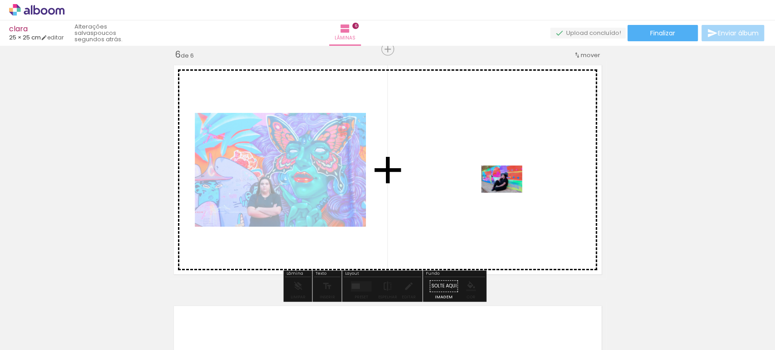
click at [508, 193] on quentale-workspace at bounding box center [387, 175] width 775 height 350
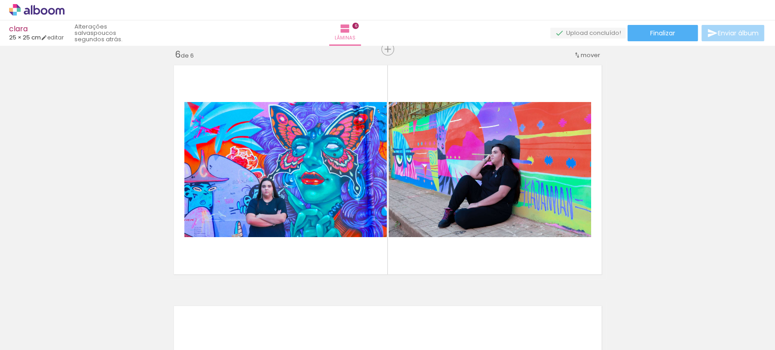
scroll to position [0, 3524]
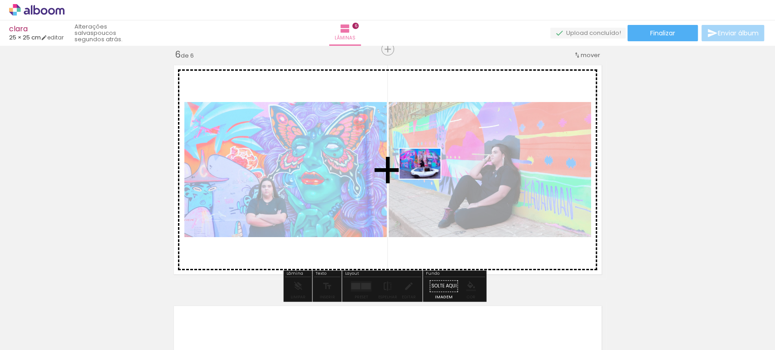
drag, startPoint x: 339, startPoint y: 324, endPoint x: 427, endPoint y: 176, distance: 171.3
click at [427, 176] on quentale-workspace at bounding box center [387, 175] width 775 height 350
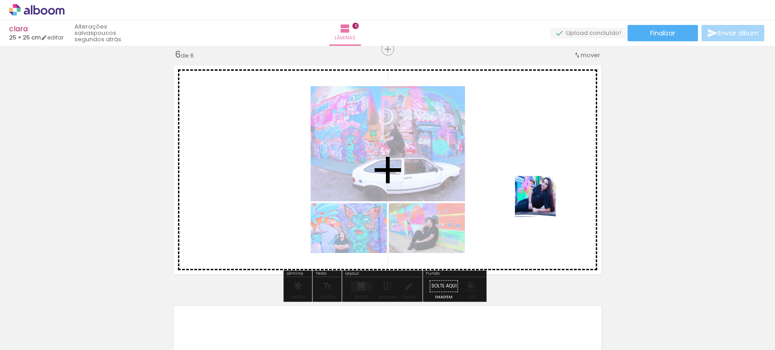
drag, startPoint x: 690, startPoint y: 328, endPoint x: 547, endPoint y: 197, distance: 194.6
click at [547, 197] on quentale-workspace at bounding box center [387, 175] width 775 height 350
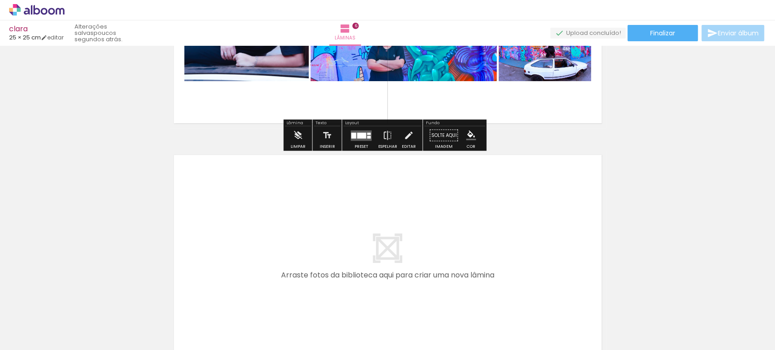
scroll to position [1418, 0]
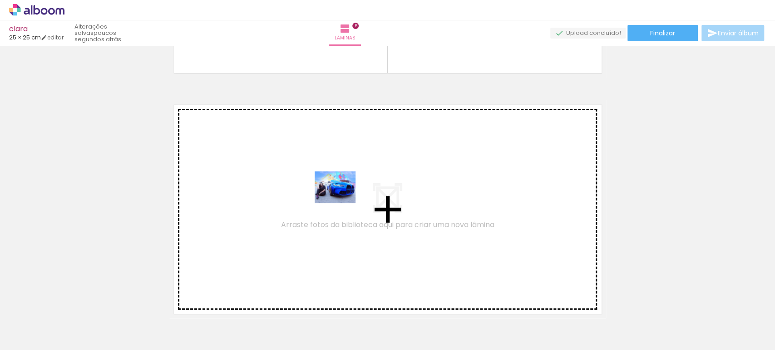
drag, startPoint x: 450, startPoint y: 331, endPoint x: 342, endPoint y: 199, distance: 171.0
click at [342, 199] on quentale-workspace at bounding box center [387, 175] width 775 height 350
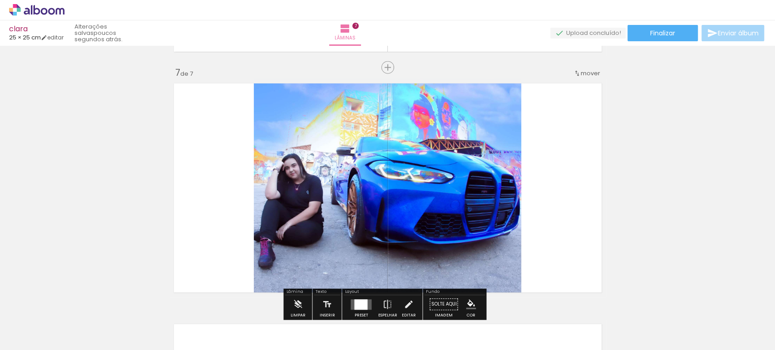
scroll to position [1457, 0]
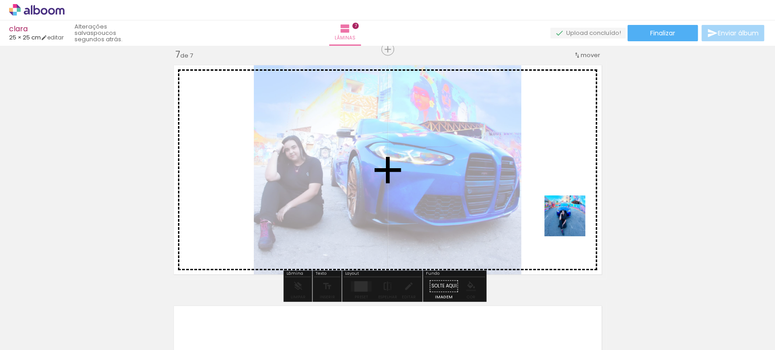
drag, startPoint x: 687, startPoint y: 329, endPoint x: 535, endPoint y: 187, distance: 208.0
click at [535, 187] on quentale-workspace at bounding box center [387, 175] width 775 height 350
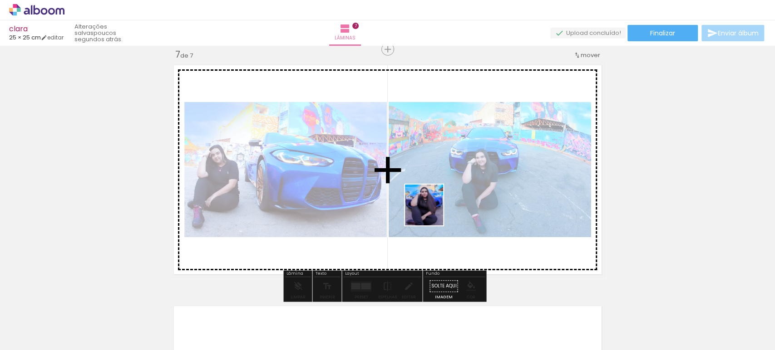
drag, startPoint x: 646, startPoint y: 330, endPoint x: 432, endPoint y: 212, distance: 244.2
click at [432, 212] on quentale-workspace at bounding box center [387, 175] width 775 height 350
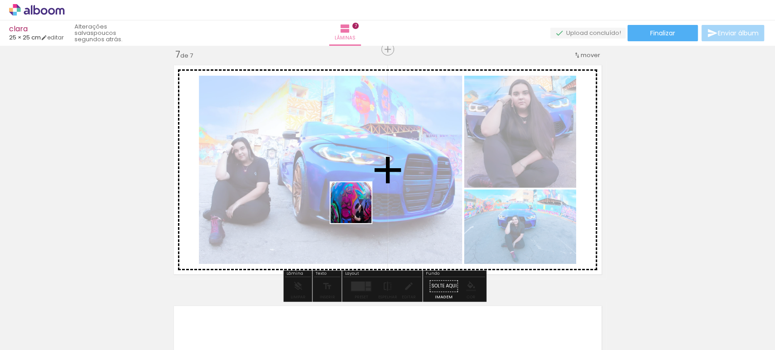
drag, startPoint x: 396, startPoint y: 325, endPoint x: 352, endPoint y: 184, distance: 147.8
click at [352, 184] on quentale-workspace at bounding box center [387, 175] width 775 height 350
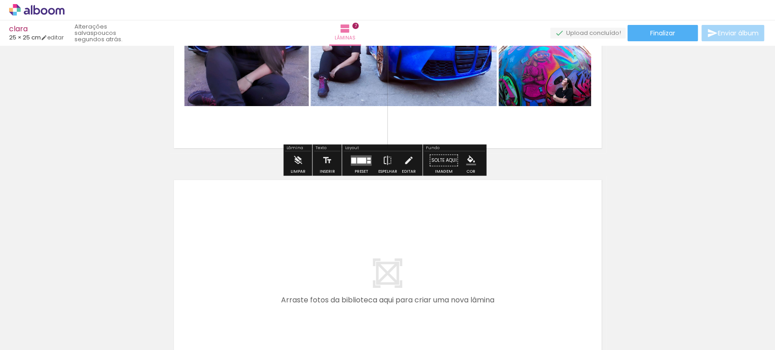
scroll to position [1710, 0]
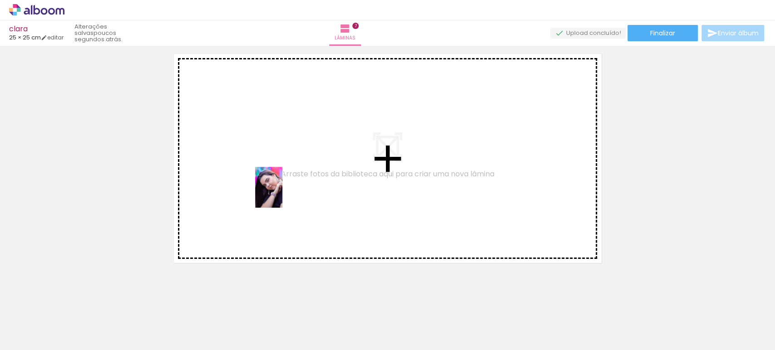
drag, startPoint x: 308, startPoint y: 327, endPoint x: 282, endPoint y: 194, distance: 134.9
click at [282, 194] on quentale-workspace at bounding box center [387, 175] width 775 height 350
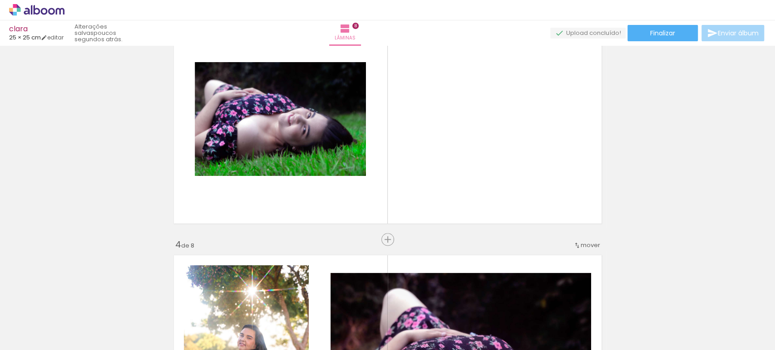
scroll to position [0, 1404]
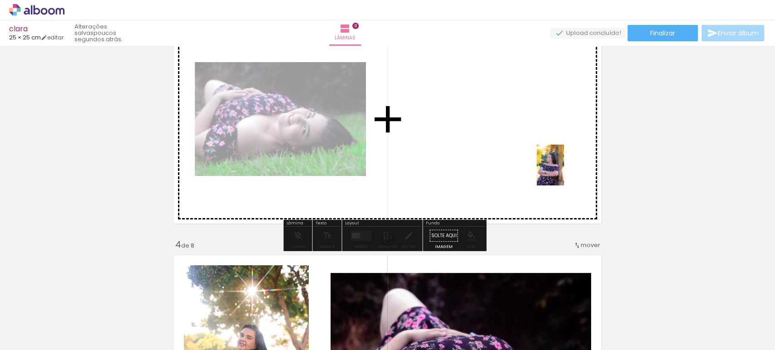
drag, startPoint x: 370, startPoint y: 329, endPoint x: 586, endPoint y: 180, distance: 261.7
click at [565, 169] on quentale-workspace at bounding box center [387, 175] width 775 height 350
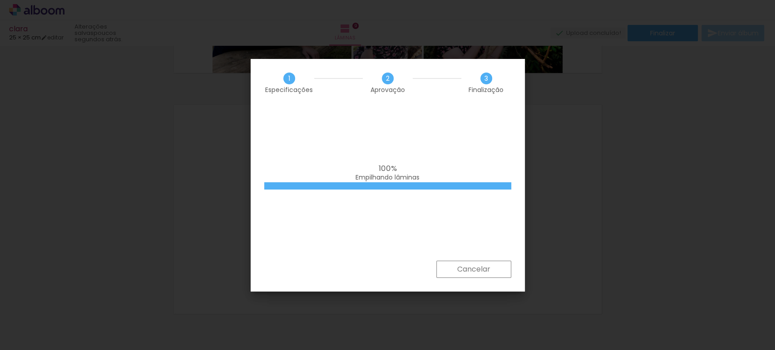
scroll to position [0, 1534]
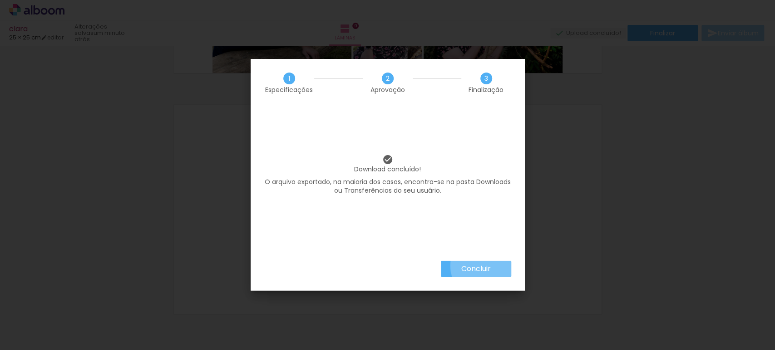
click at [0, 0] on slot "Concluir" at bounding box center [0, 0] width 0 height 0
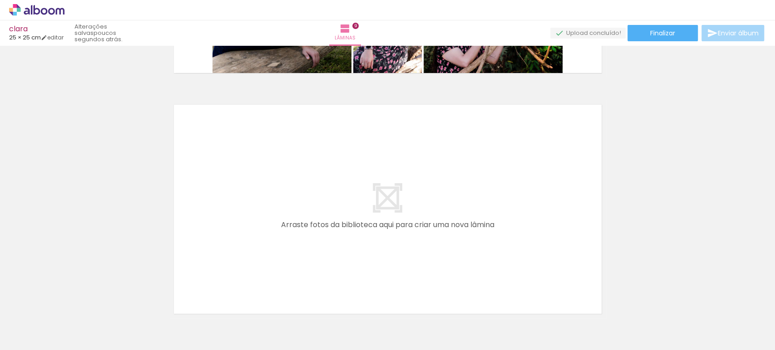
scroll to position [0, 1534]
